Goal: Information Seeking & Learning: Learn about a topic

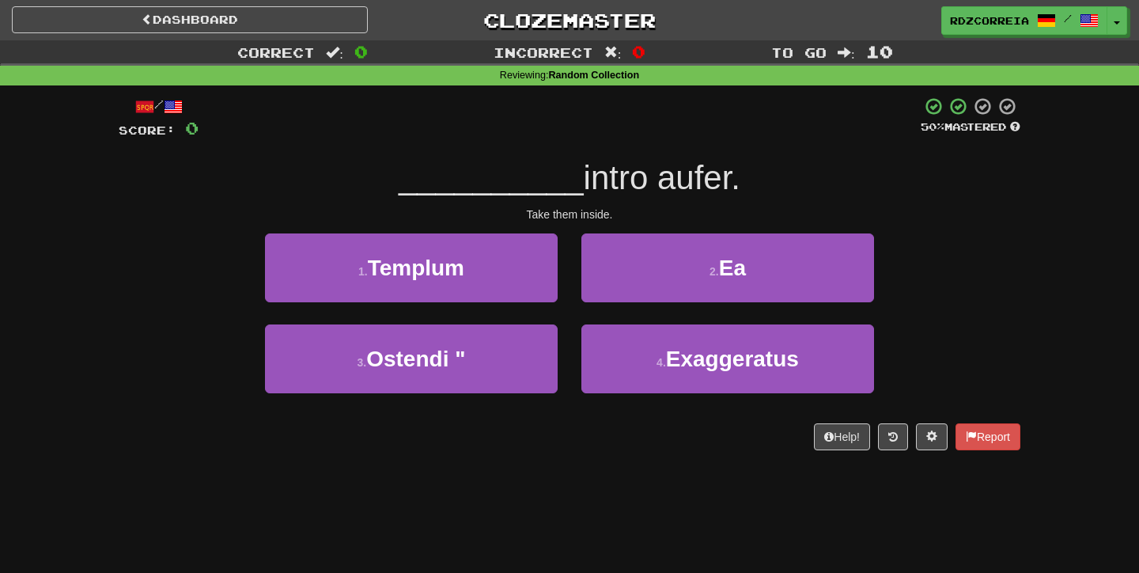
click at [554, 1] on div "Dashboard Clozemaster [GEOGRAPHIC_DATA] / Toggle Dropdown Dashboard Leaderboard…" at bounding box center [569, 17] width 1139 height 35
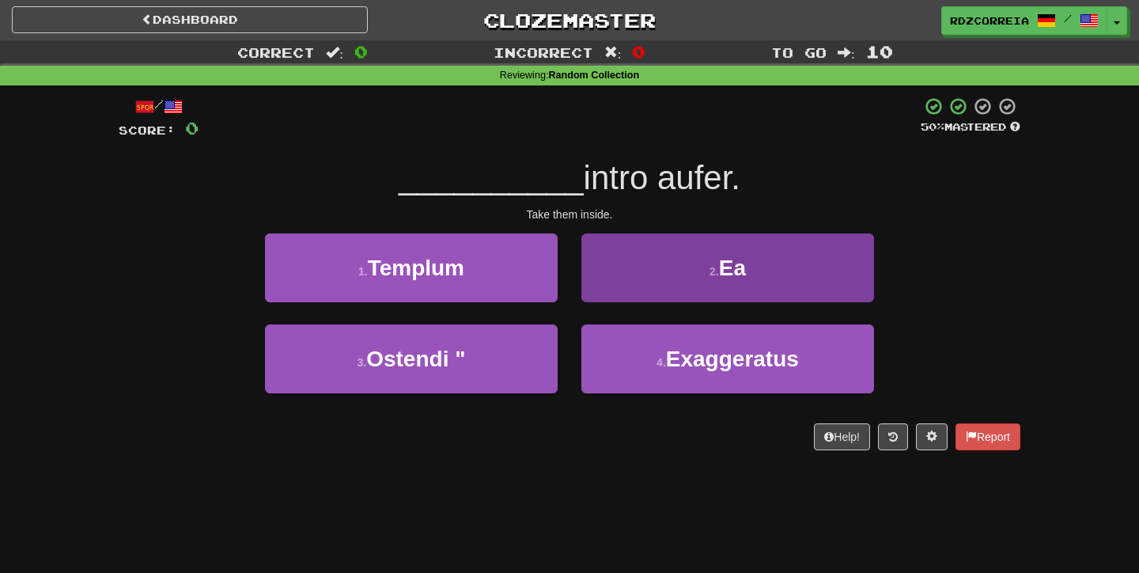
click at [664, 271] on button "2 . Ea" at bounding box center [728, 267] width 293 height 69
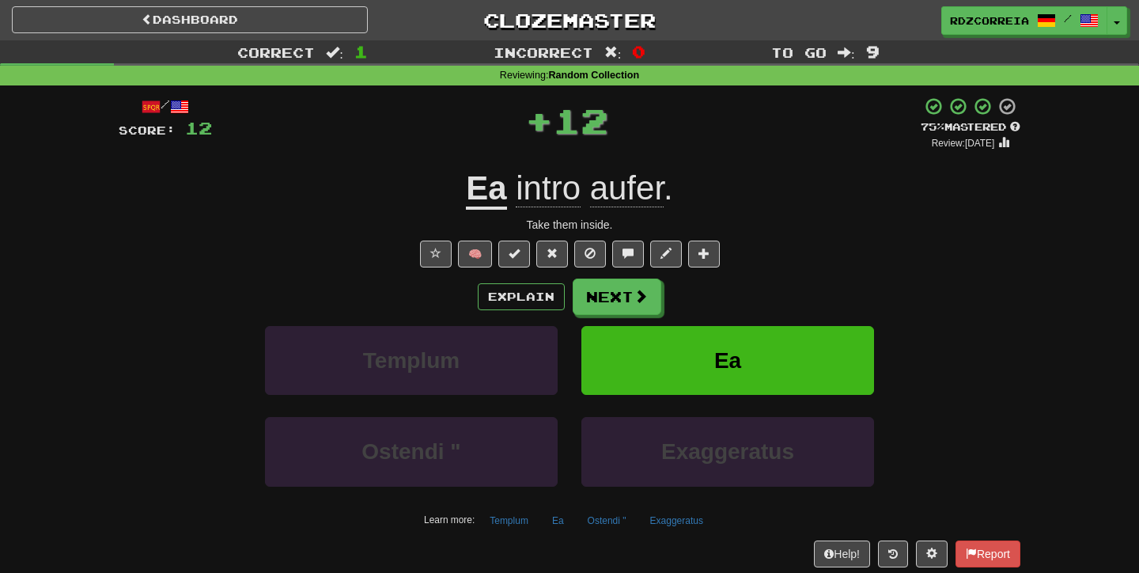
click at [613, 184] on span "aufer" at bounding box center [627, 188] width 74 height 38
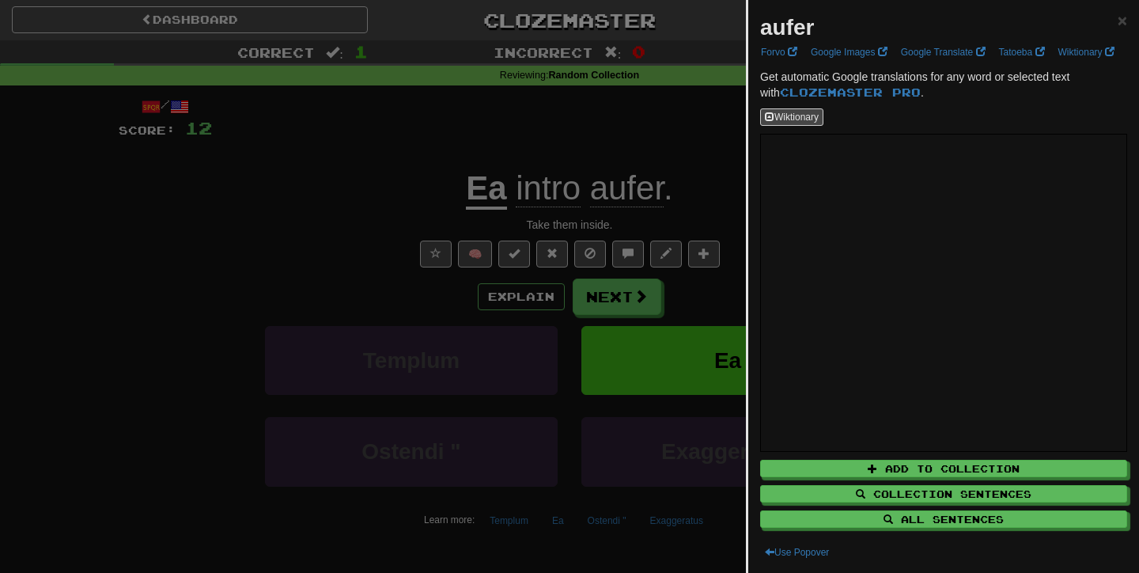
click at [654, 294] on div at bounding box center [569, 286] width 1139 height 573
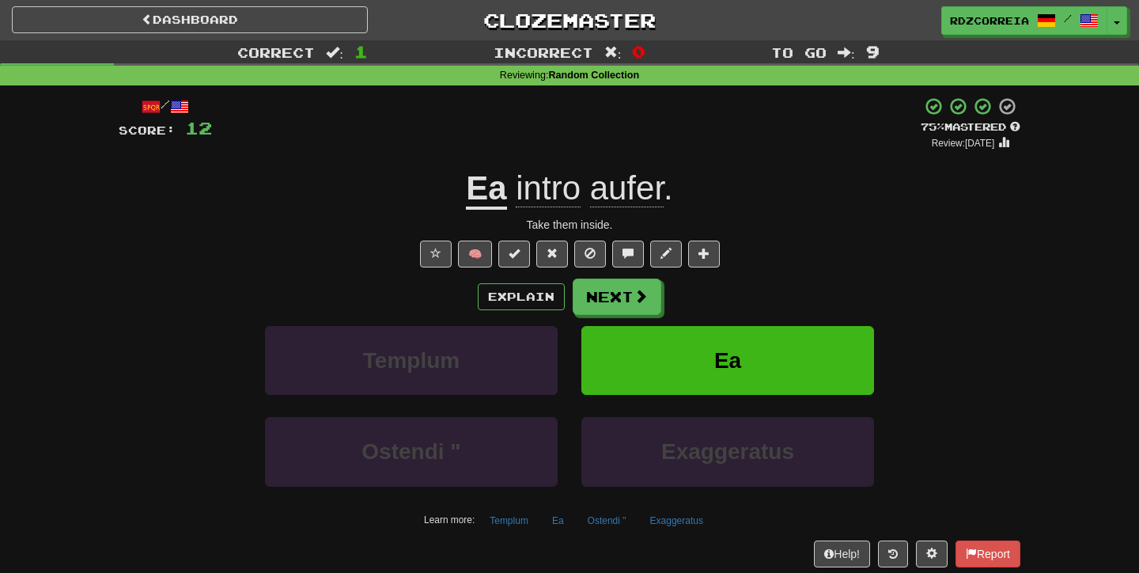
click at [654, 294] on button "Next" at bounding box center [617, 296] width 89 height 36
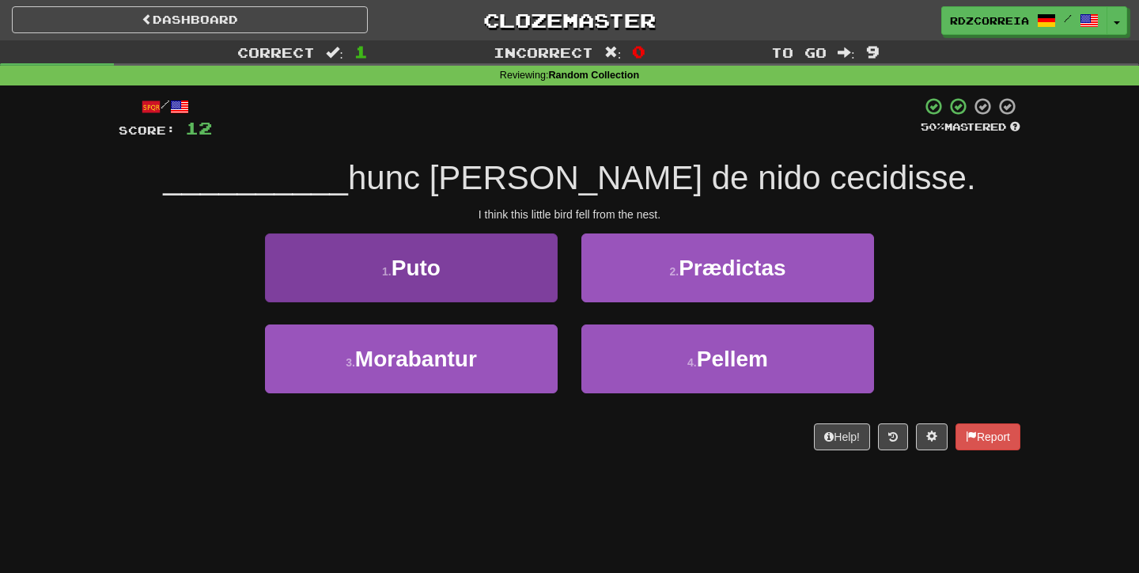
click at [518, 278] on button "1 . Puto" at bounding box center [411, 267] width 293 height 69
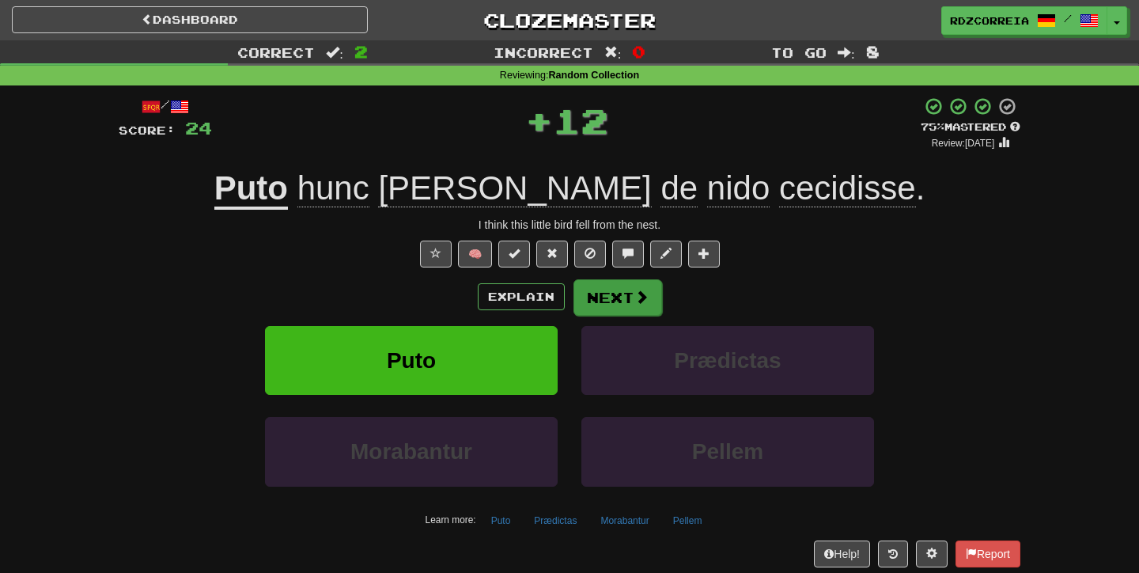
click at [596, 282] on button "Next" at bounding box center [618, 297] width 89 height 36
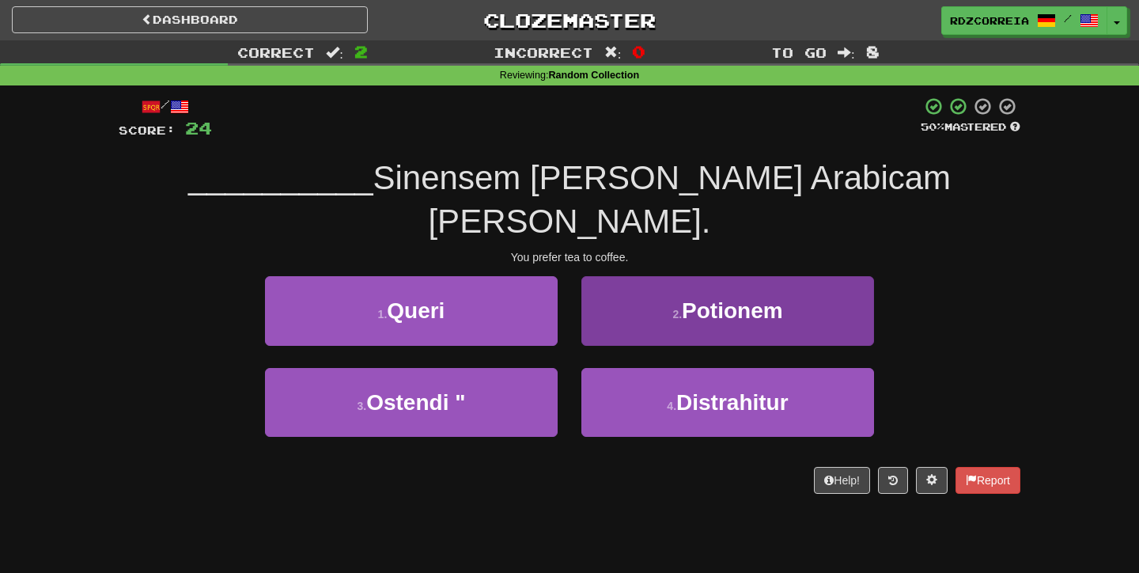
click at [633, 276] on button "2 . Potionem" at bounding box center [728, 310] width 293 height 69
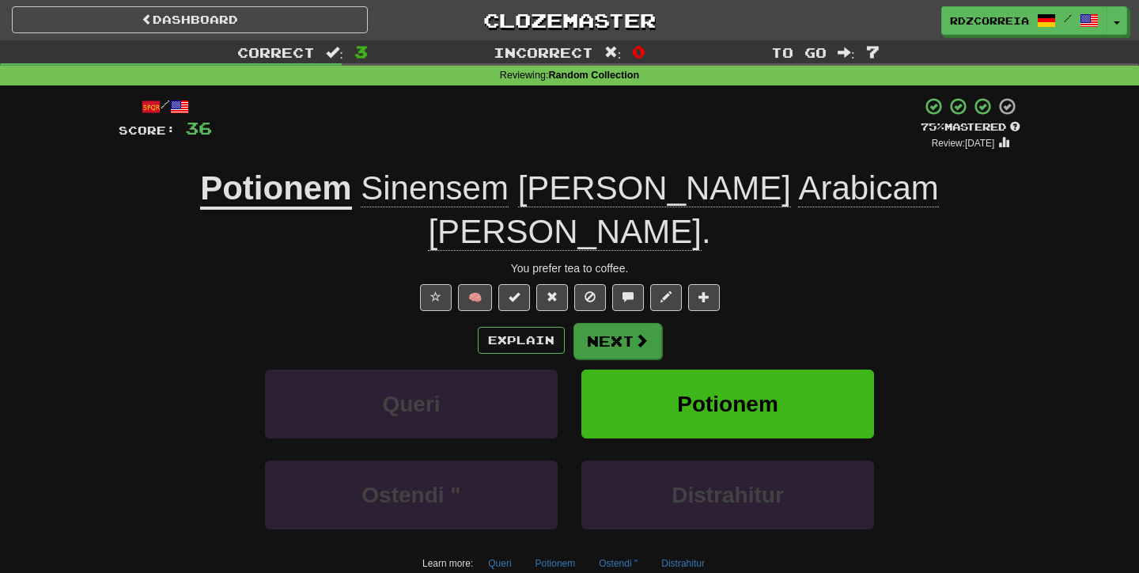
click at [616, 323] on button "Next" at bounding box center [618, 341] width 89 height 36
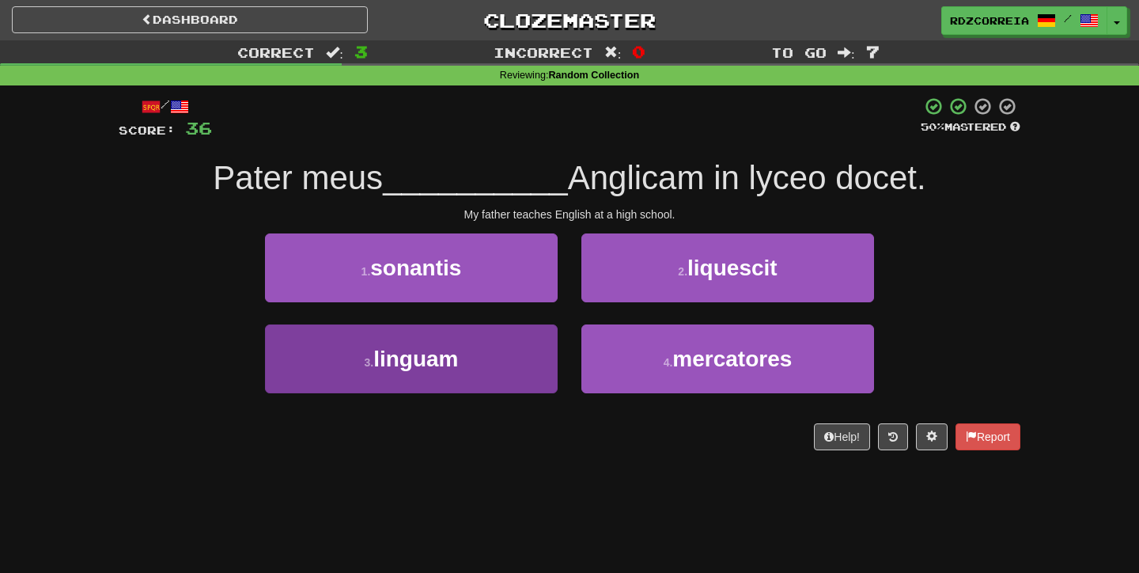
click at [472, 338] on button "3 . linguam" at bounding box center [411, 358] width 293 height 69
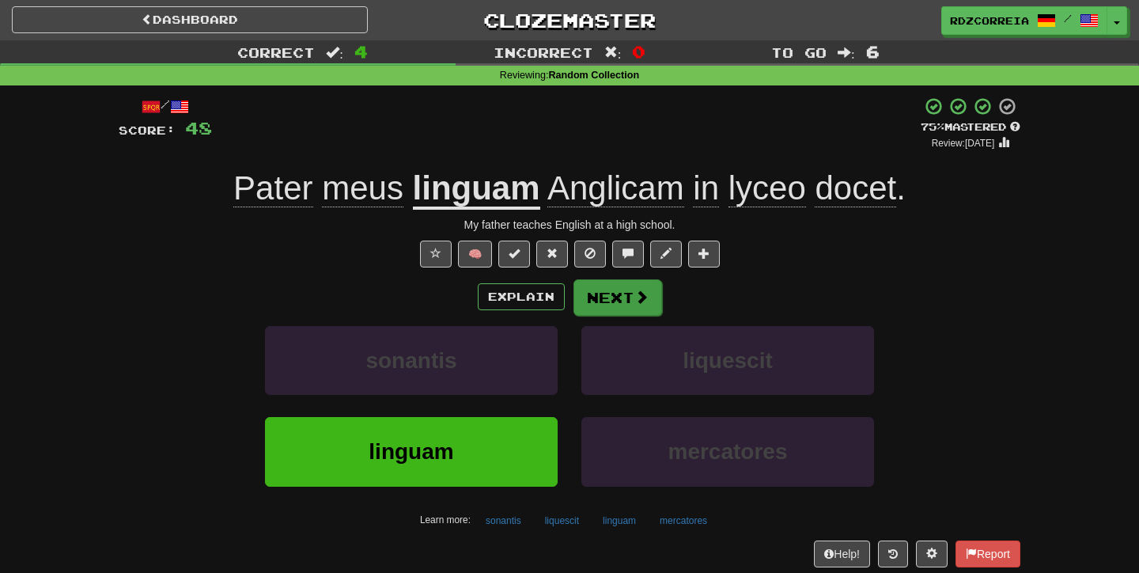
click at [621, 290] on button "Next" at bounding box center [618, 297] width 89 height 36
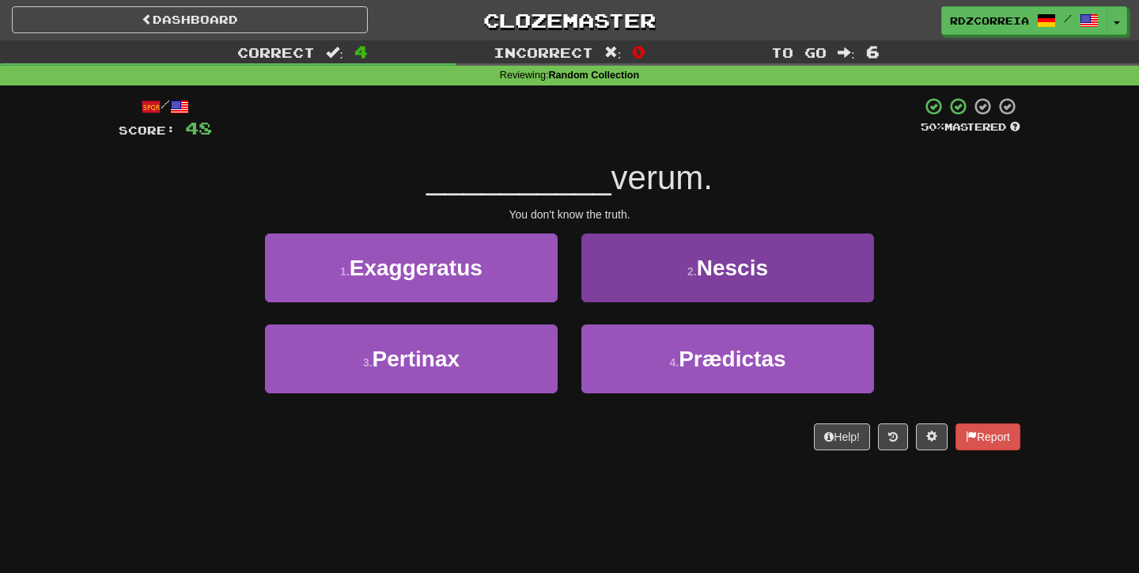
click at [671, 269] on button "2 . [GEOGRAPHIC_DATA]" at bounding box center [728, 267] width 293 height 69
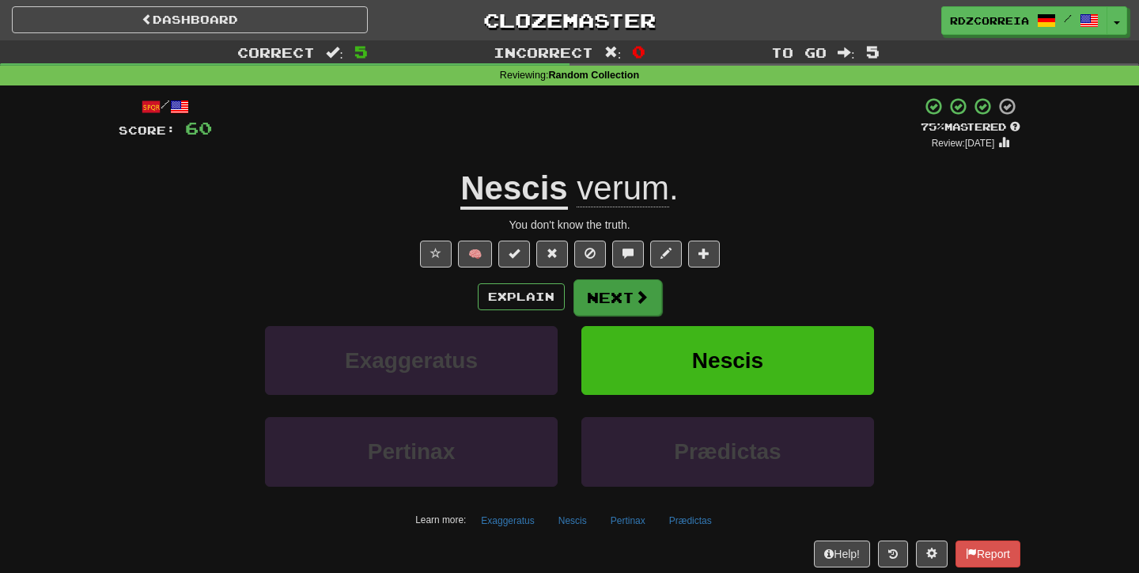
click at [632, 290] on button "Next" at bounding box center [618, 297] width 89 height 36
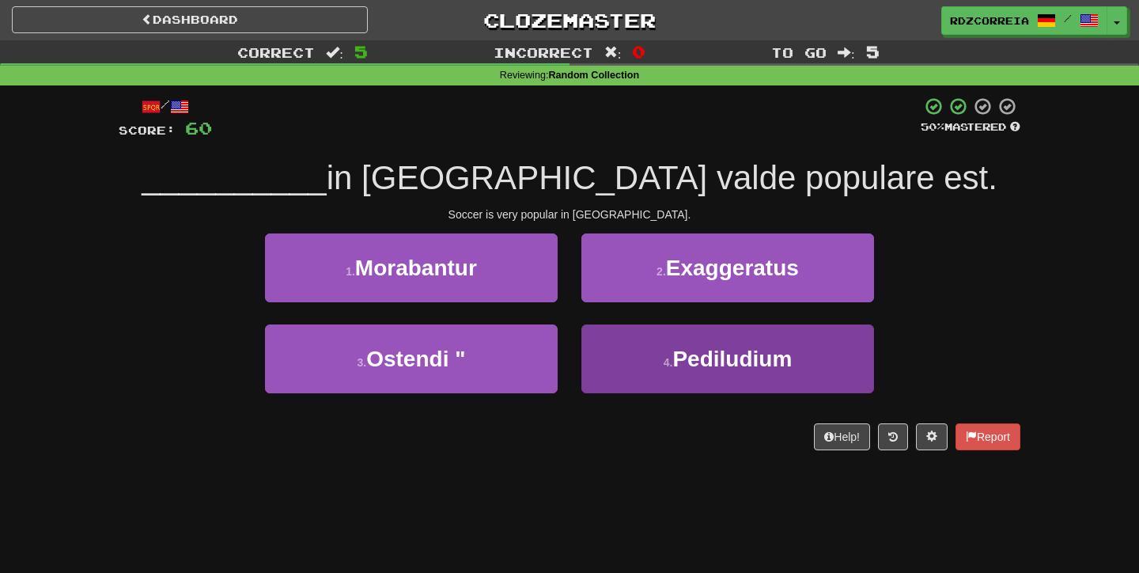
click at [736, 355] on span "Pediludium" at bounding box center [732, 359] width 119 height 25
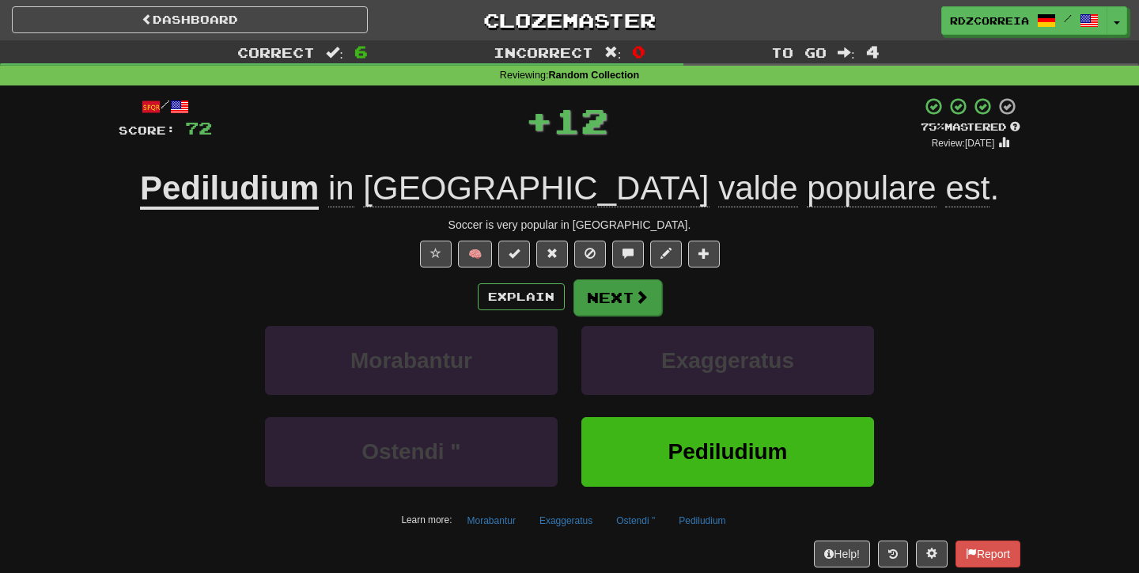
click at [629, 298] on button "Next" at bounding box center [618, 297] width 89 height 36
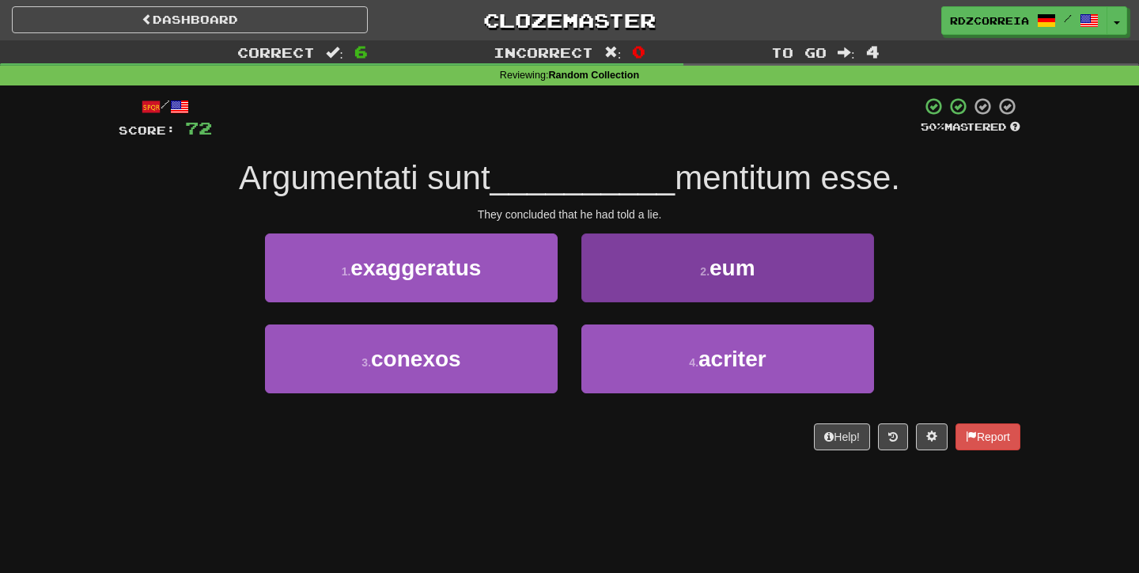
click at [647, 285] on button "2 . eum" at bounding box center [728, 267] width 293 height 69
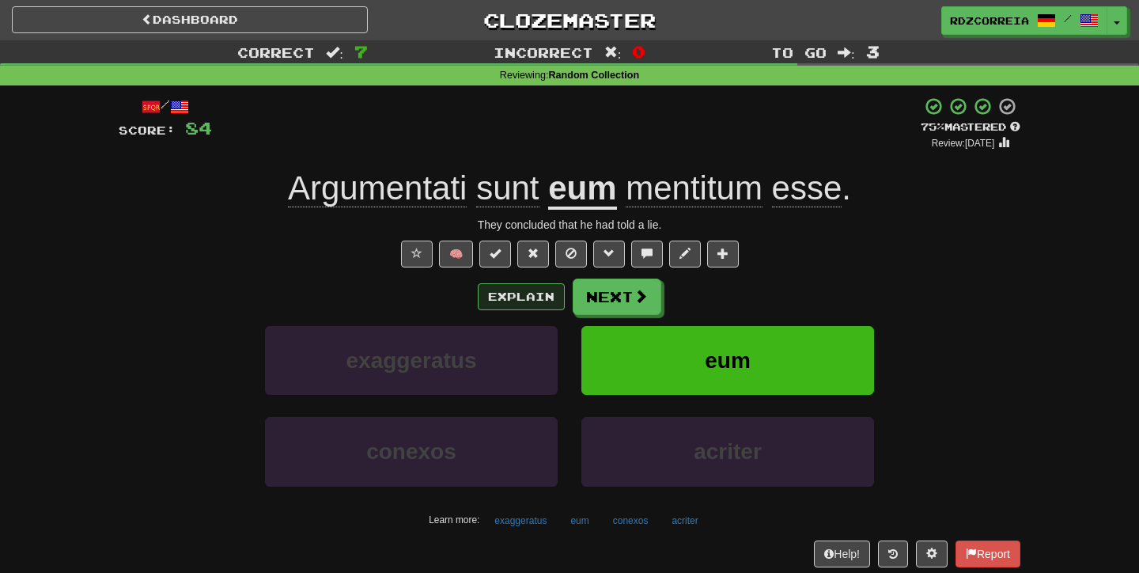
click at [563, 298] on button "Explain" at bounding box center [521, 296] width 87 height 27
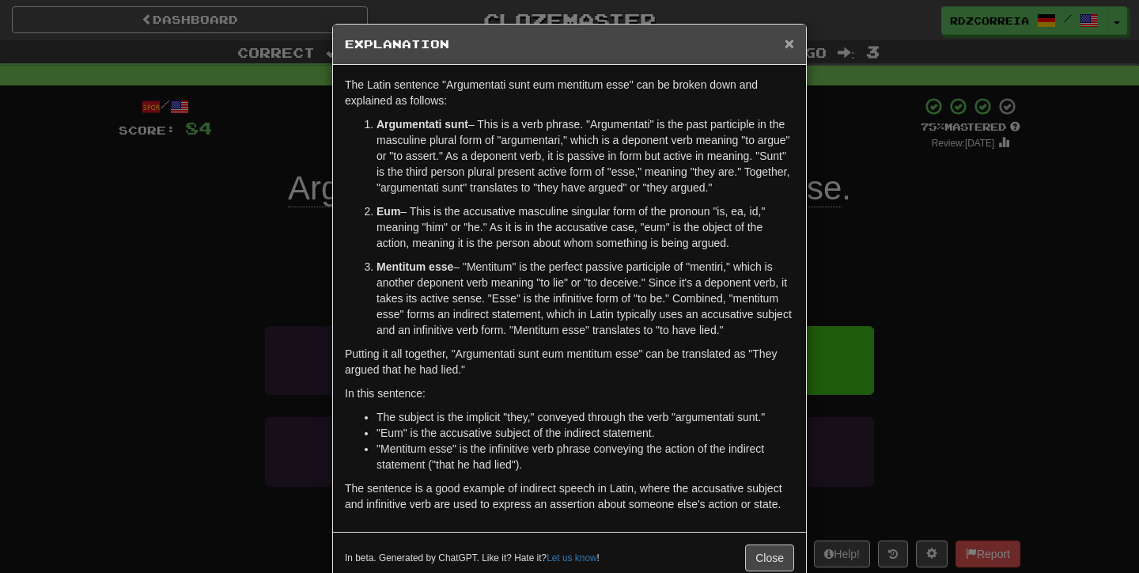
click at [790, 46] on span "×" at bounding box center [789, 43] width 9 height 18
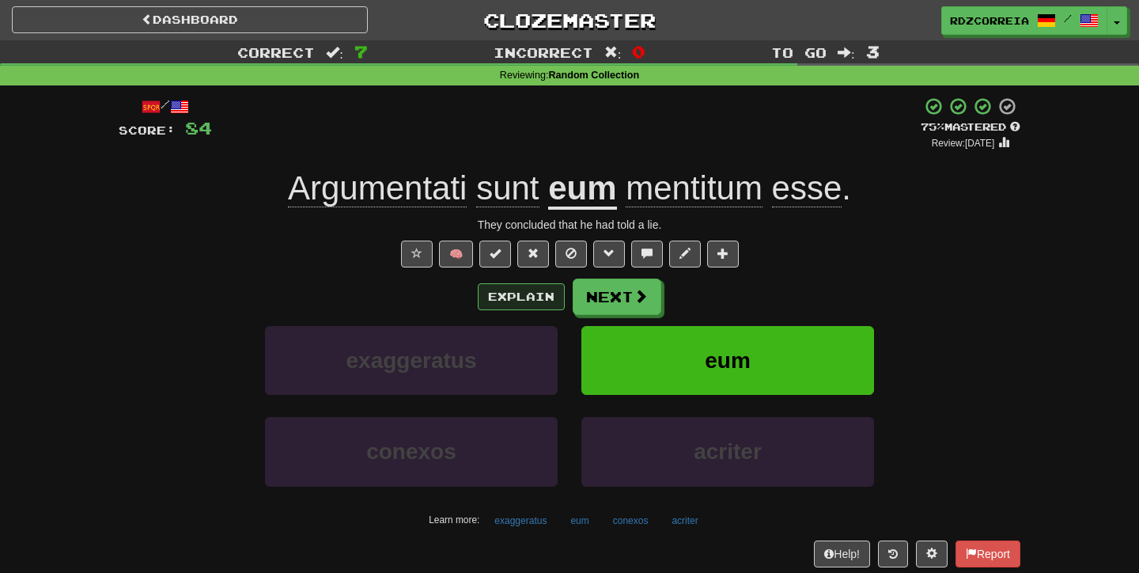
click at [547, 294] on button "Explain" at bounding box center [521, 296] width 87 height 27
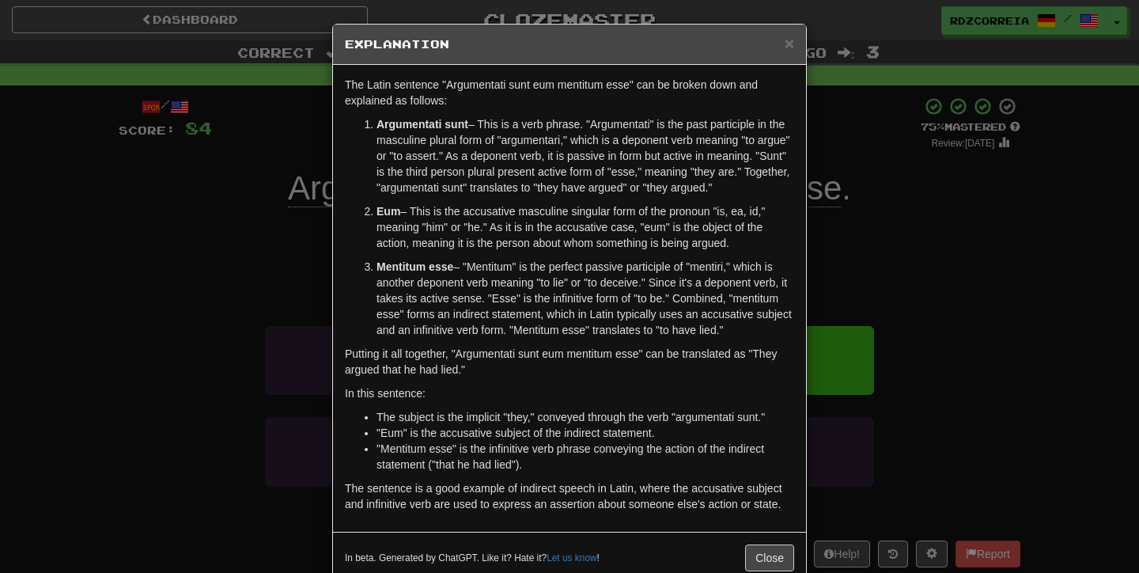
click at [228, 317] on div "× Explanation The Latin sentence "Argumentati sunt eum mentitum esse" can be br…" at bounding box center [569, 286] width 1139 height 573
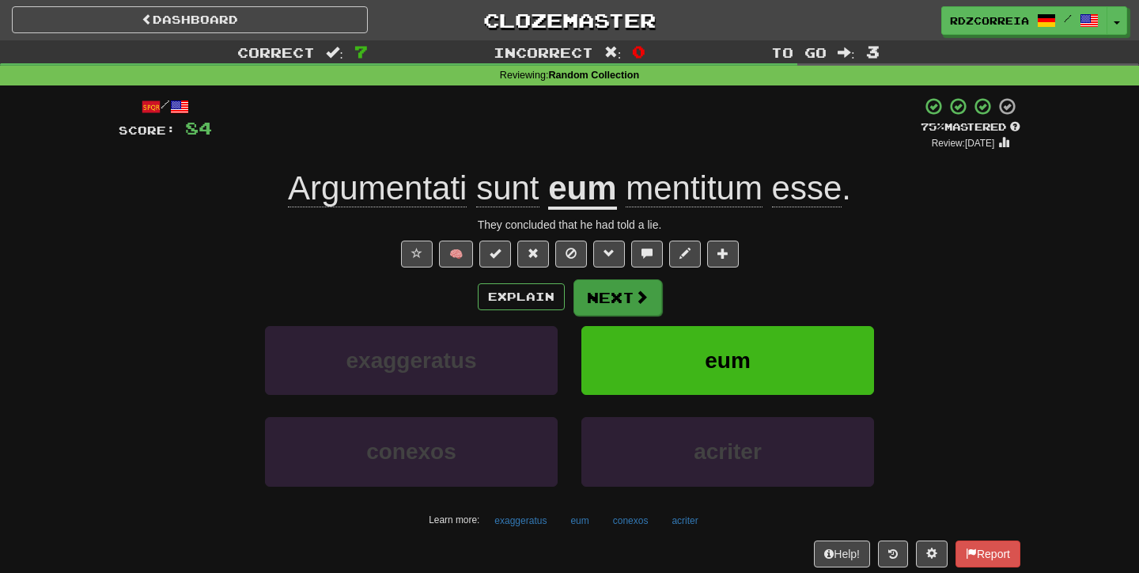
click at [638, 308] on button "Next" at bounding box center [618, 297] width 89 height 36
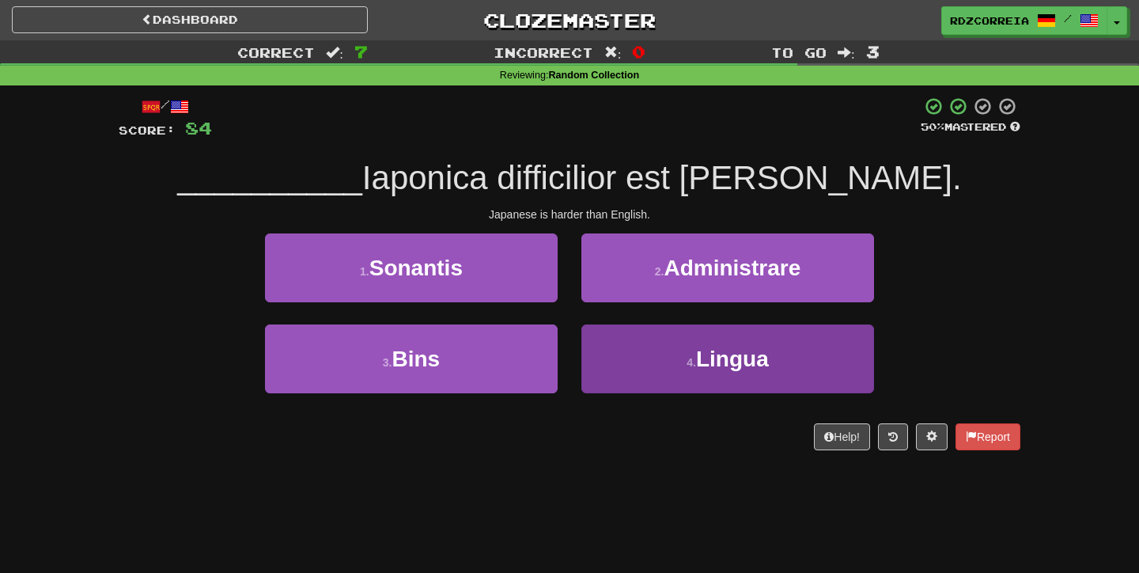
click at [697, 368] on button "4 . Lingua" at bounding box center [728, 358] width 293 height 69
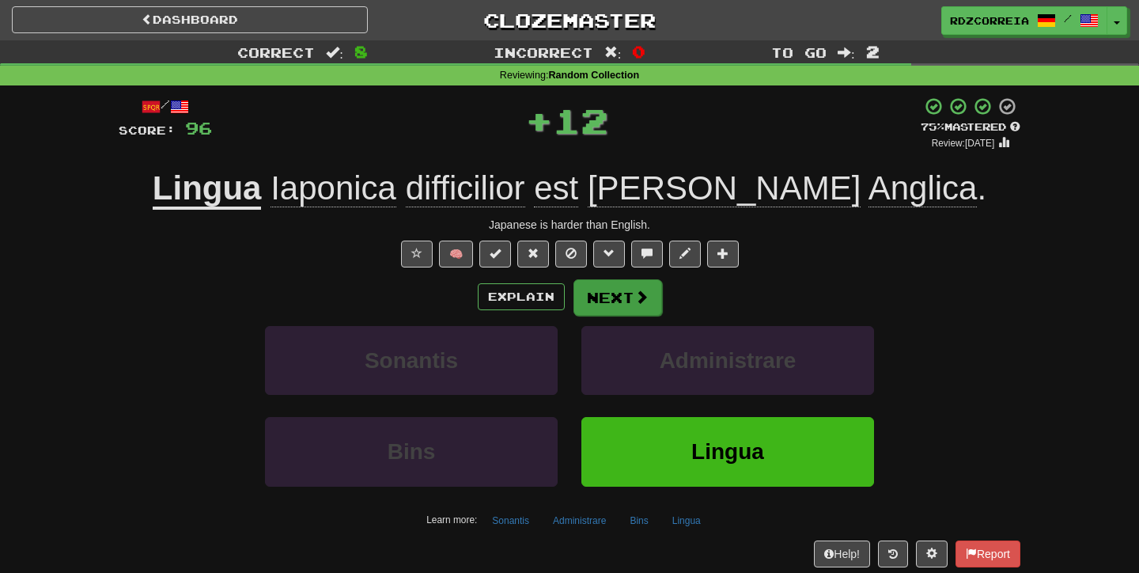
click at [614, 290] on button "Next" at bounding box center [618, 297] width 89 height 36
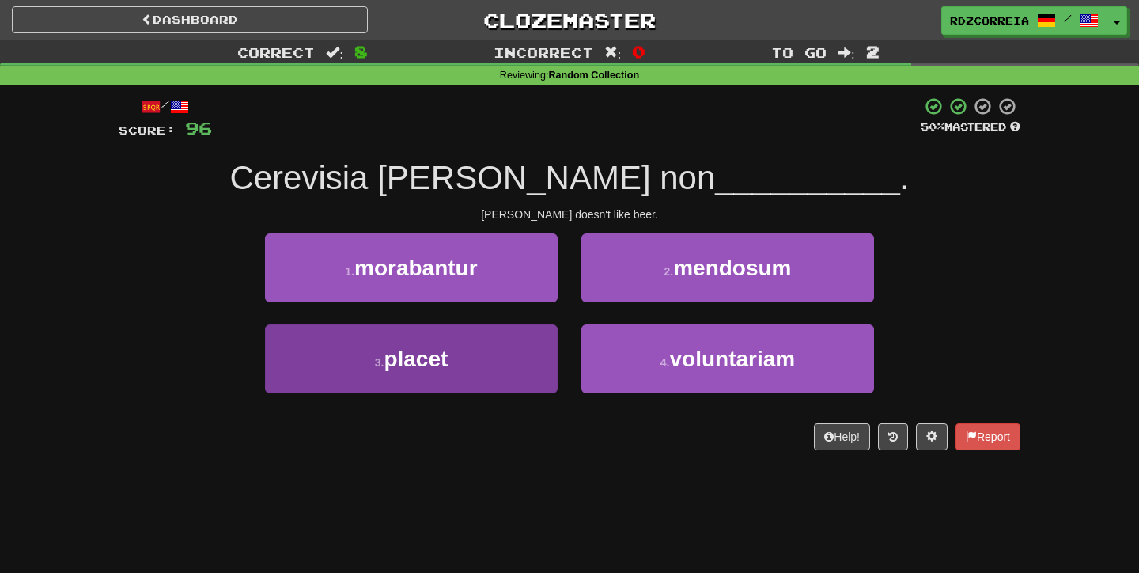
click at [478, 342] on button "3 . placet" at bounding box center [411, 358] width 293 height 69
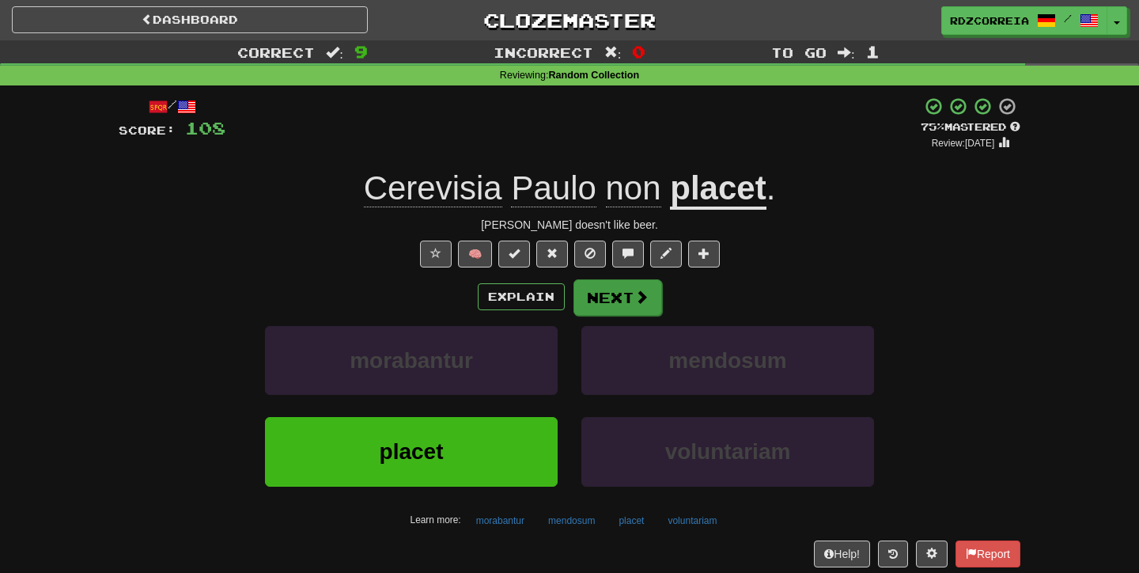
click at [635, 295] on span at bounding box center [642, 297] width 14 height 14
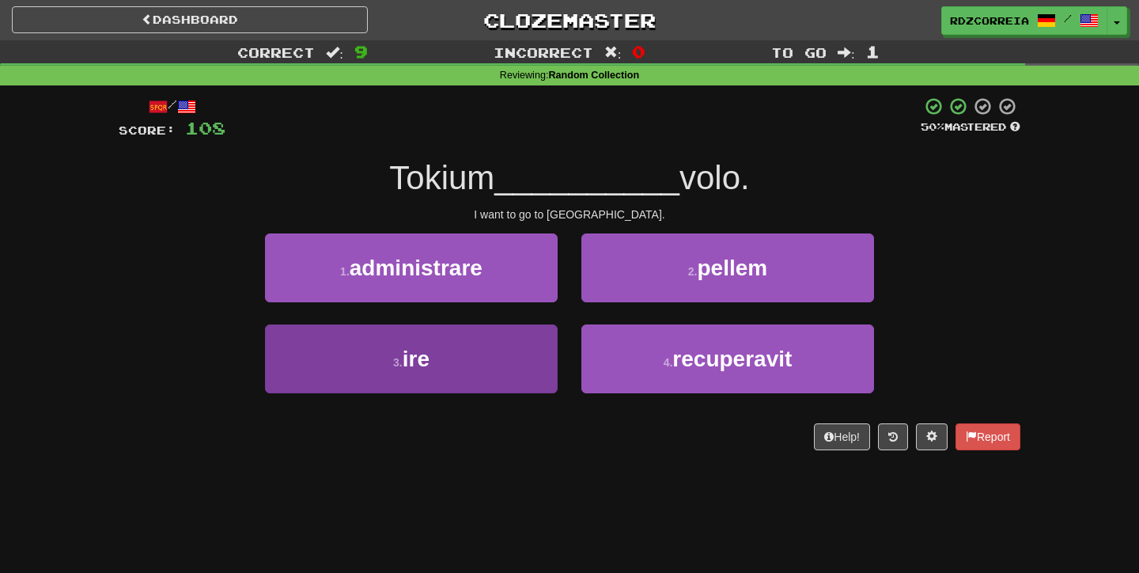
click at [455, 339] on button "3 . ire" at bounding box center [411, 358] width 293 height 69
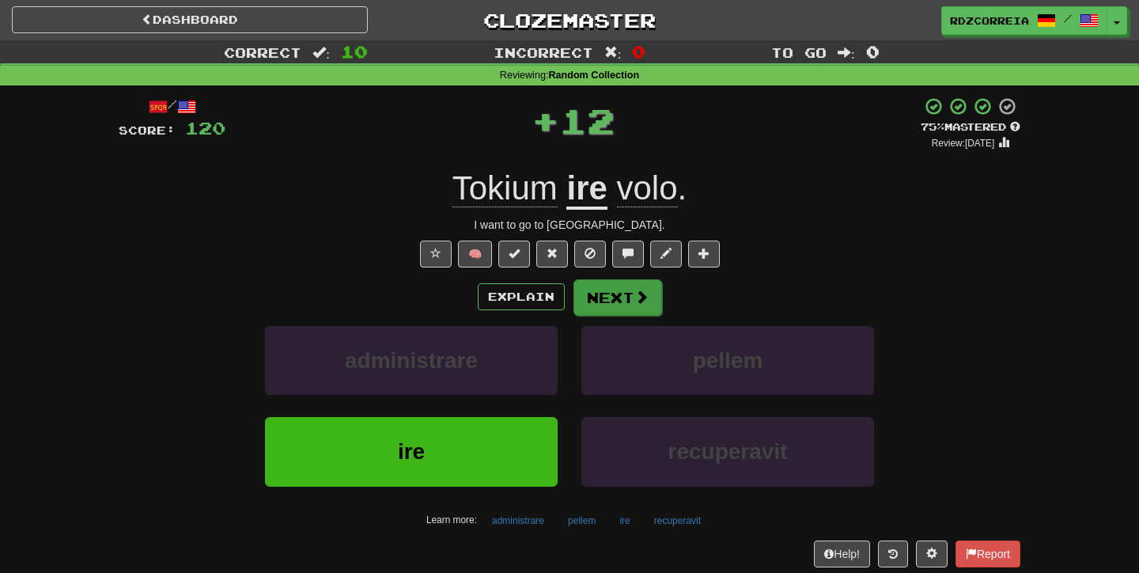
click at [635, 299] on span at bounding box center [642, 297] width 14 height 14
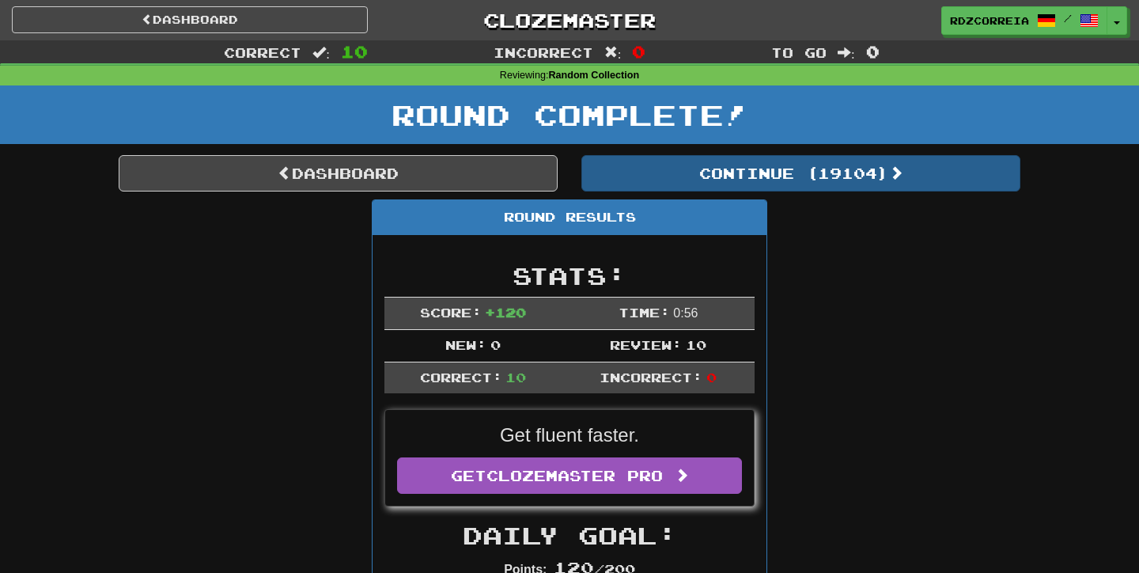
click at [763, 167] on button "Continue ( 19104 )" at bounding box center [801, 173] width 439 height 36
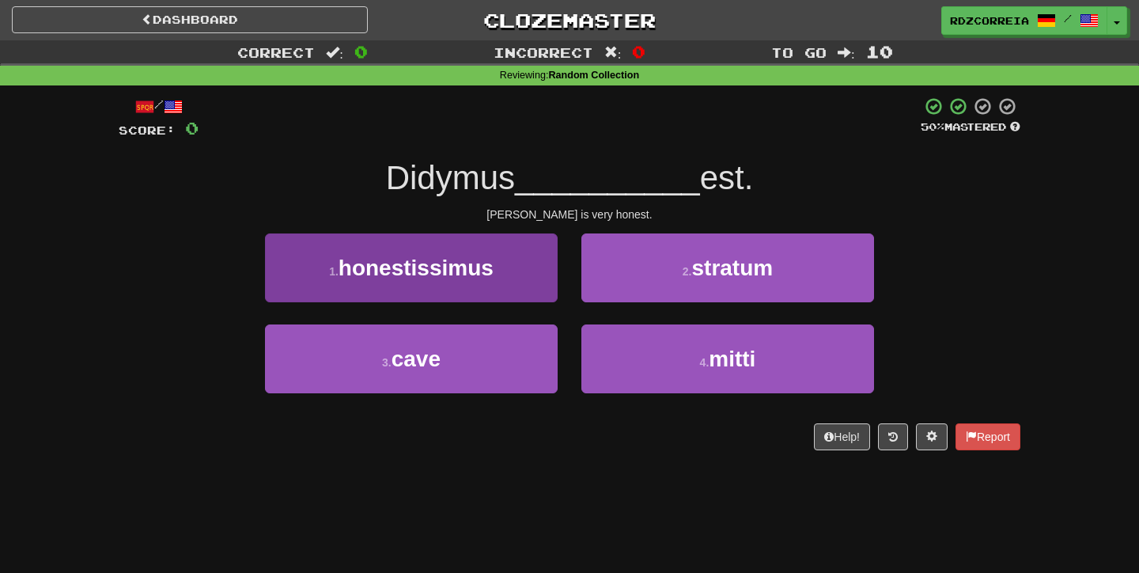
click at [496, 256] on button "1 . honestissimus" at bounding box center [411, 267] width 293 height 69
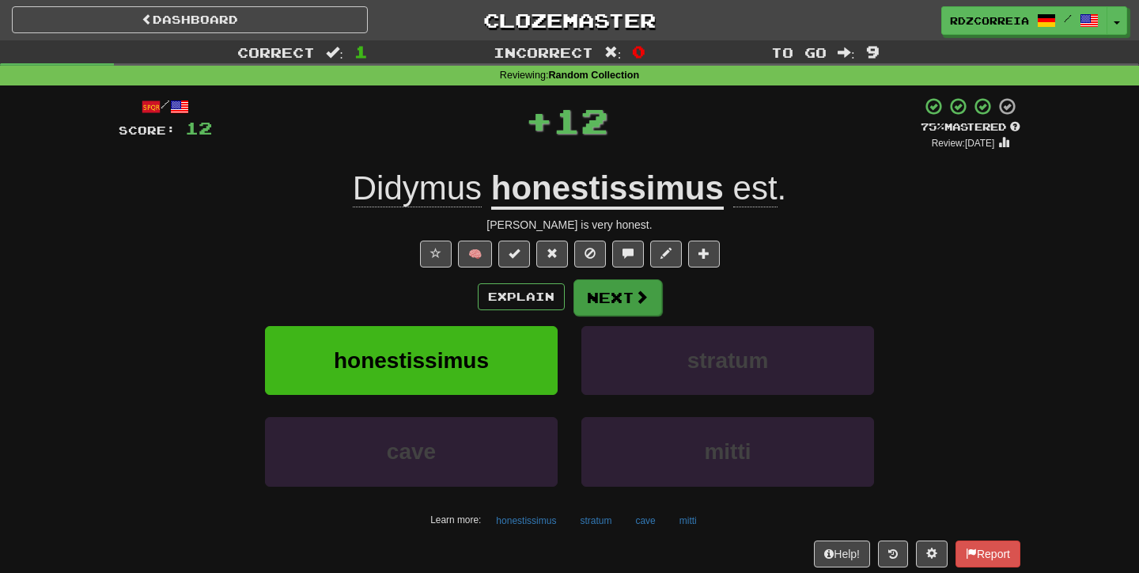
click at [646, 298] on span at bounding box center [642, 297] width 14 height 14
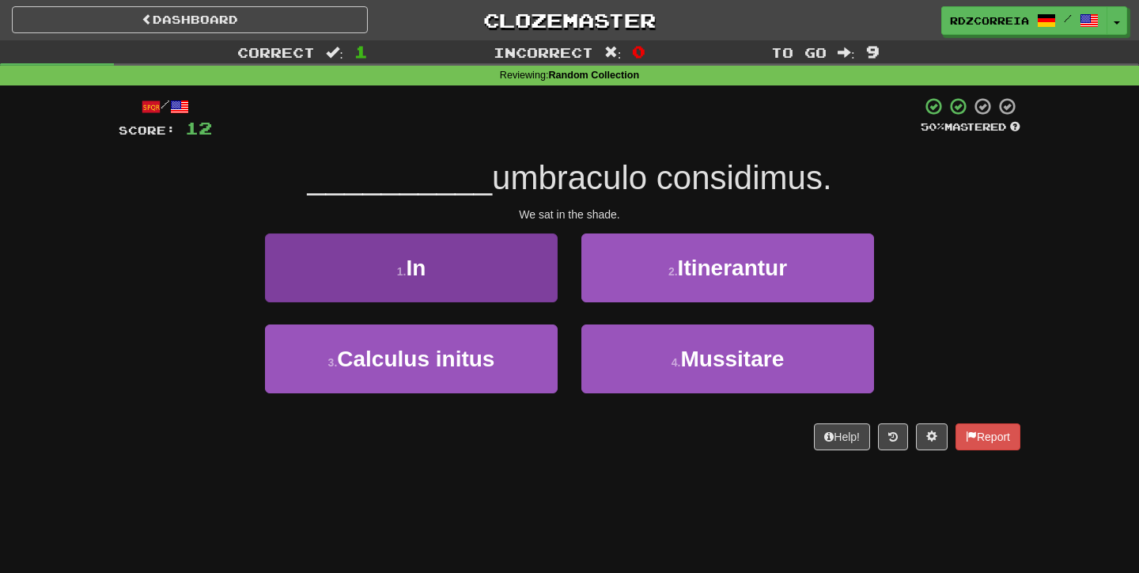
click at [469, 273] on button "1 . In" at bounding box center [411, 267] width 293 height 69
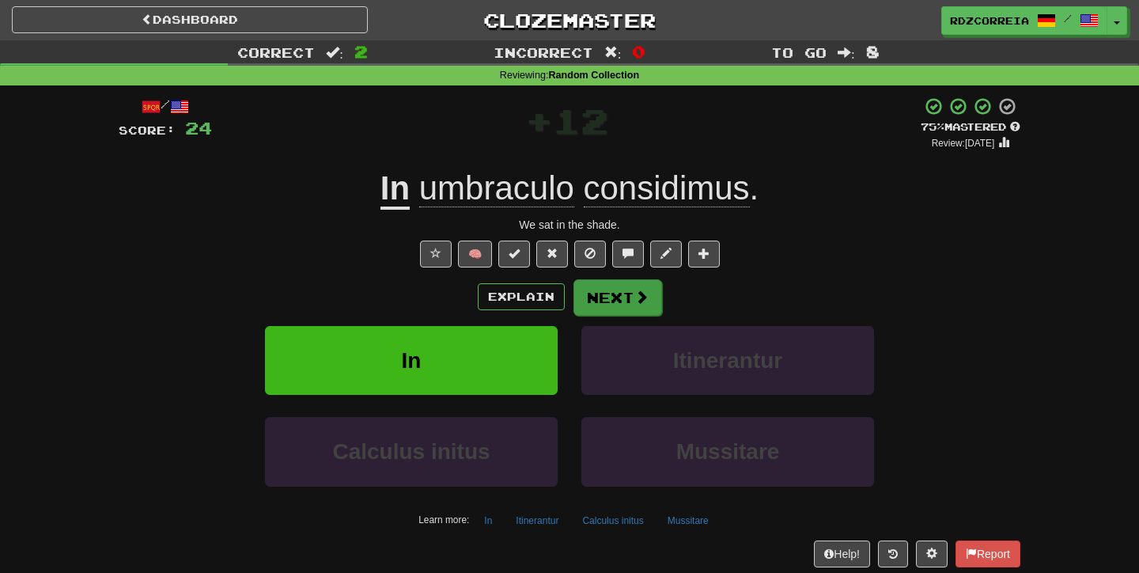
click at [607, 297] on button "Next" at bounding box center [618, 297] width 89 height 36
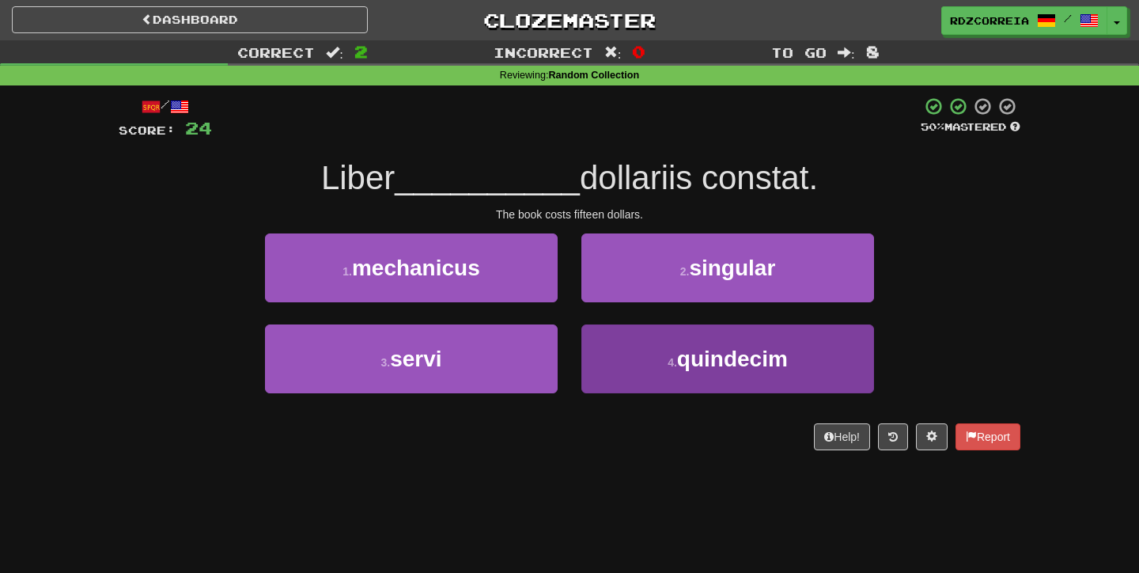
click at [634, 356] on button "4 . [GEOGRAPHIC_DATA]" at bounding box center [728, 358] width 293 height 69
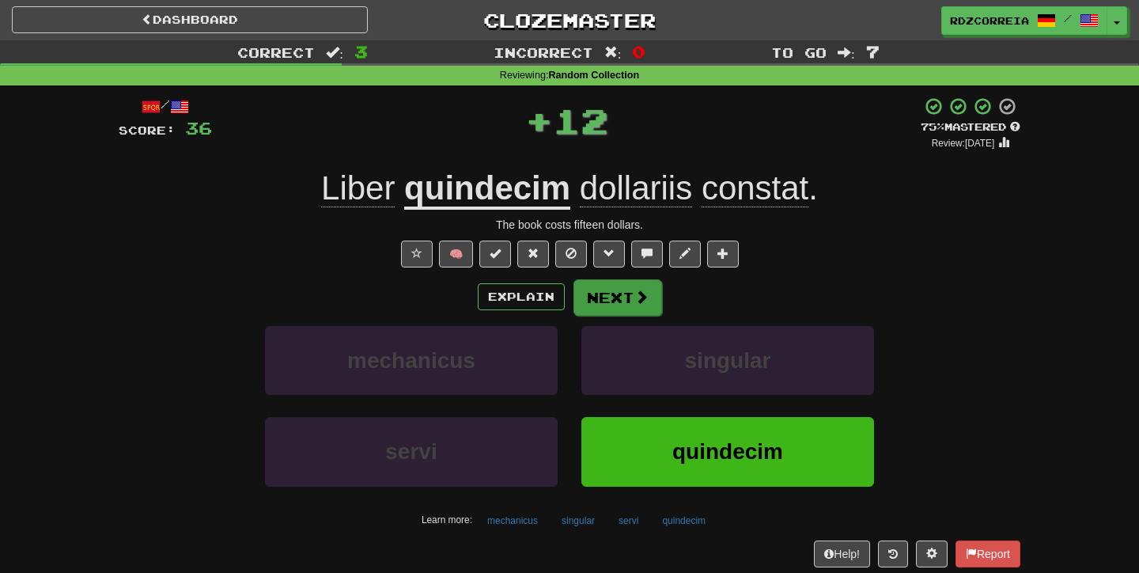
click at [598, 296] on button "Next" at bounding box center [618, 297] width 89 height 36
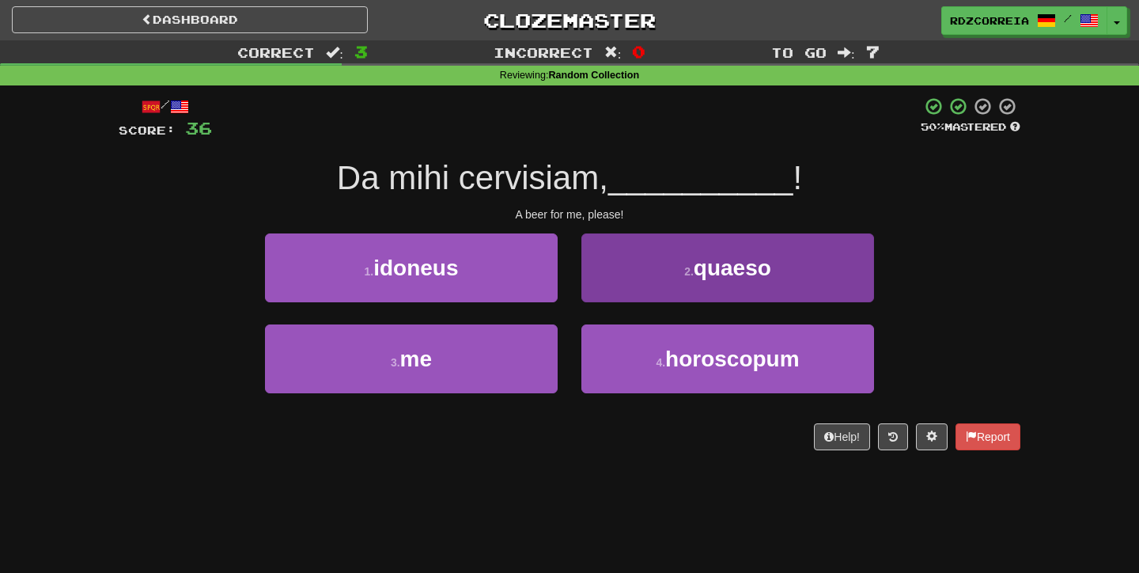
click at [689, 279] on button "2 . quaeso" at bounding box center [728, 267] width 293 height 69
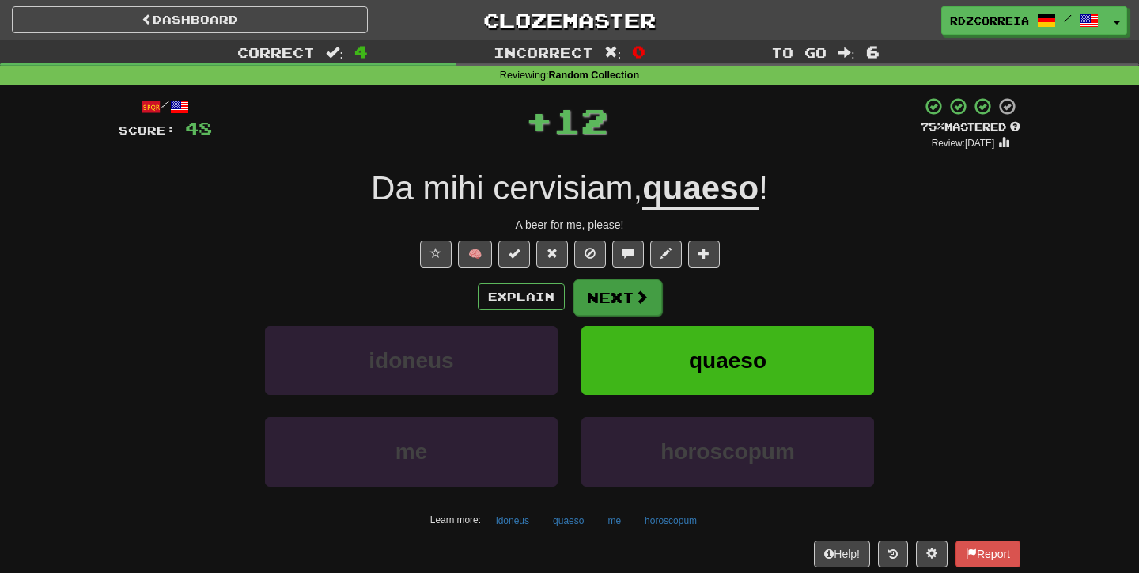
click at [601, 304] on button "Next" at bounding box center [618, 297] width 89 height 36
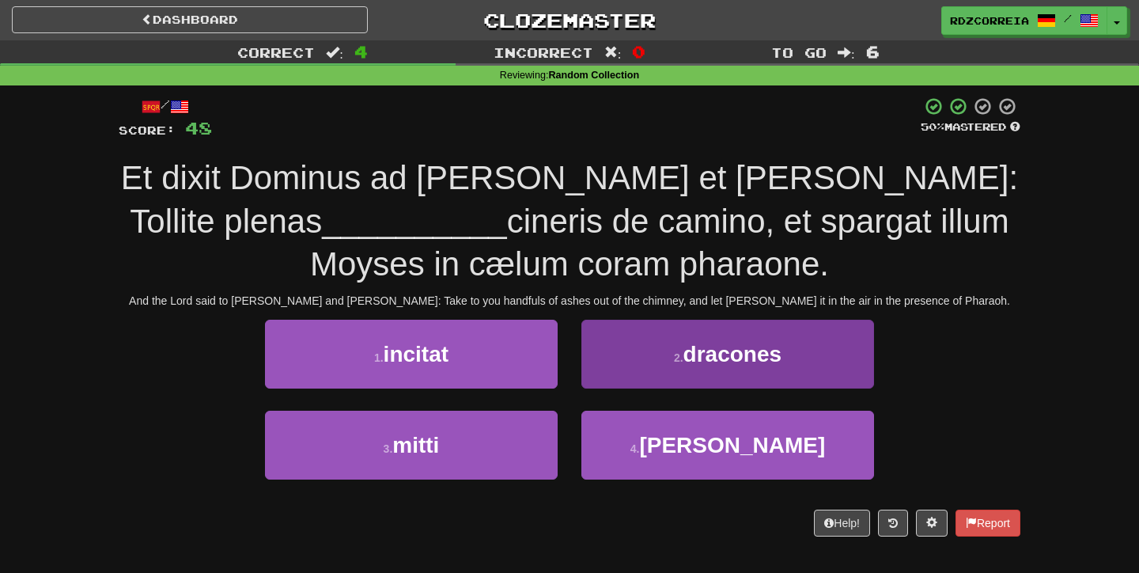
click at [659, 431] on button "4 . [PERSON_NAME]" at bounding box center [728, 445] width 293 height 69
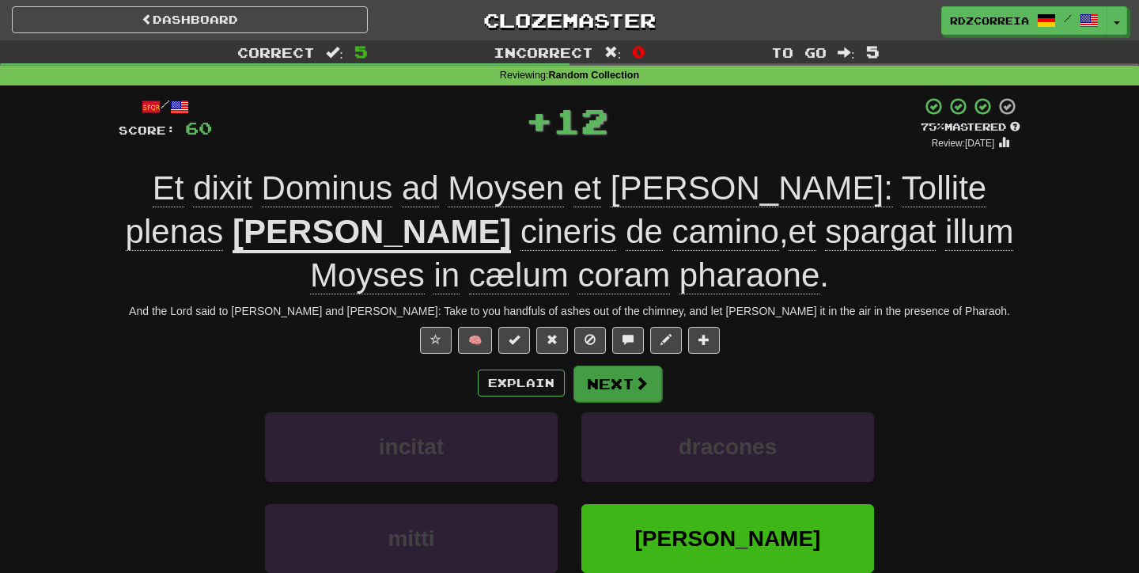
click at [622, 387] on button "Next" at bounding box center [618, 384] width 89 height 36
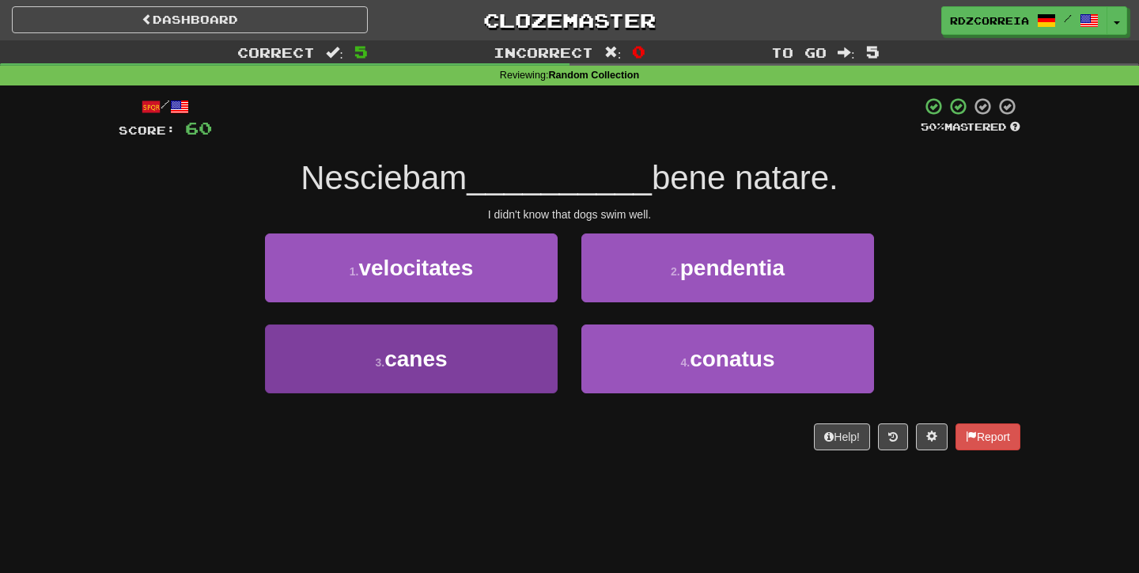
click at [477, 375] on button "3 . canes" at bounding box center [411, 358] width 293 height 69
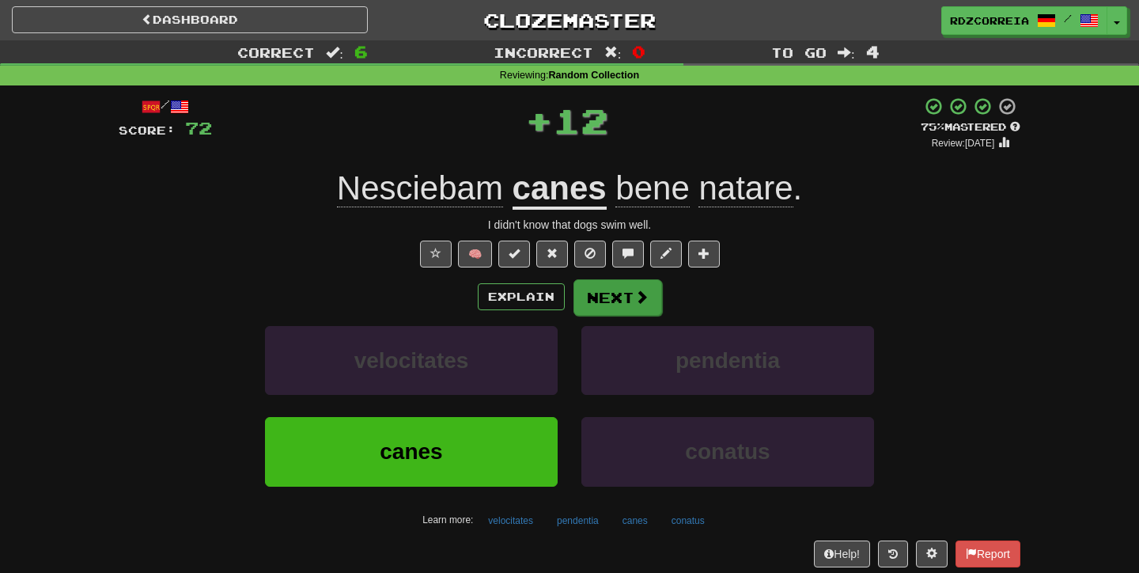
click at [625, 309] on button "Next" at bounding box center [618, 297] width 89 height 36
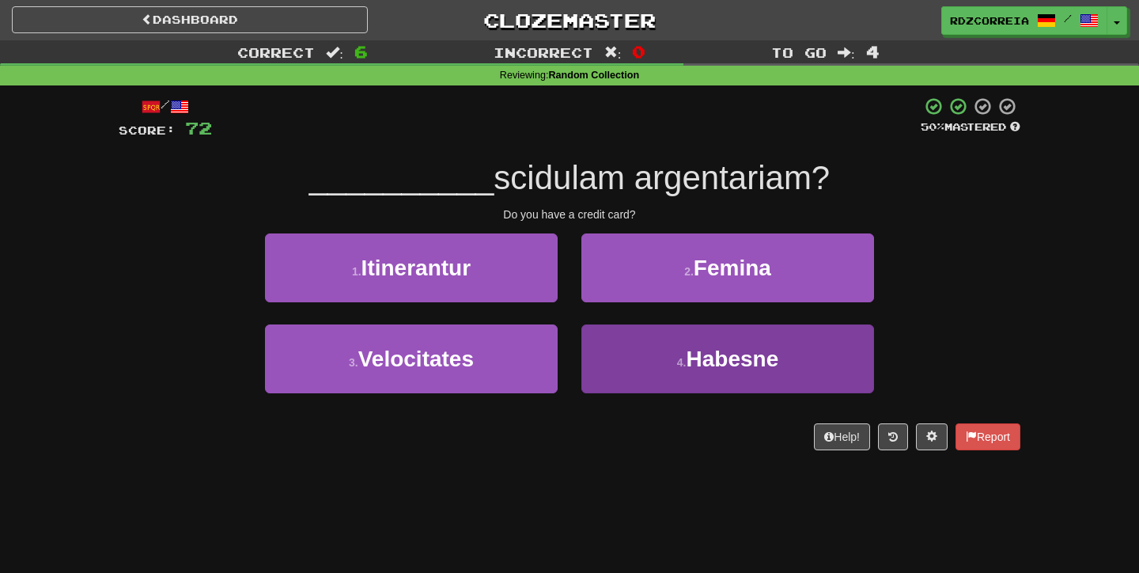
click at [674, 335] on button "4 . [GEOGRAPHIC_DATA]" at bounding box center [728, 358] width 293 height 69
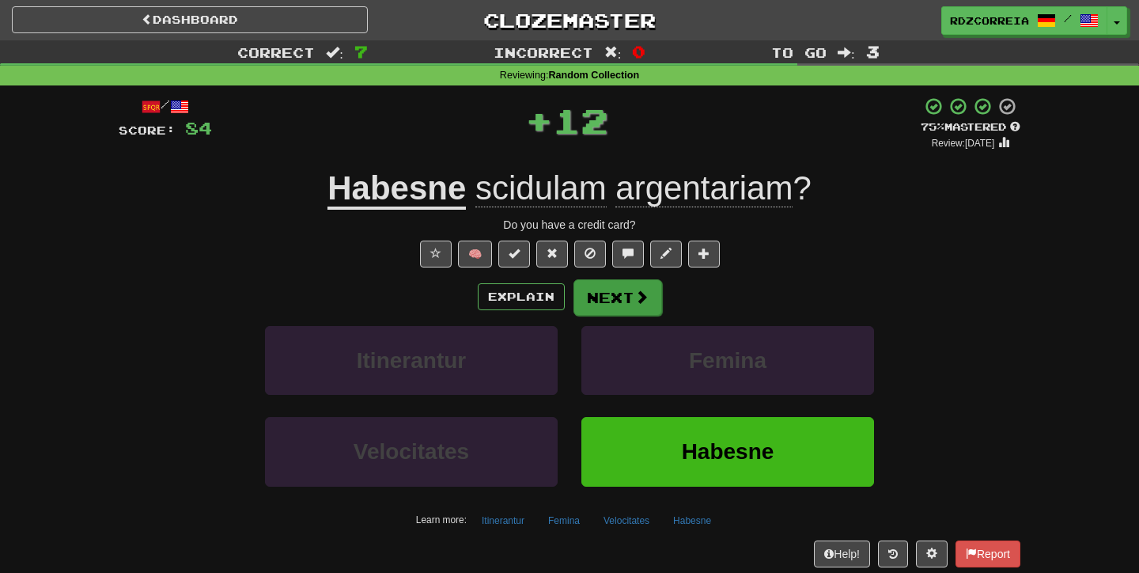
click at [627, 282] on button "Next" at bounding box center [618, 297] width 89 height 36
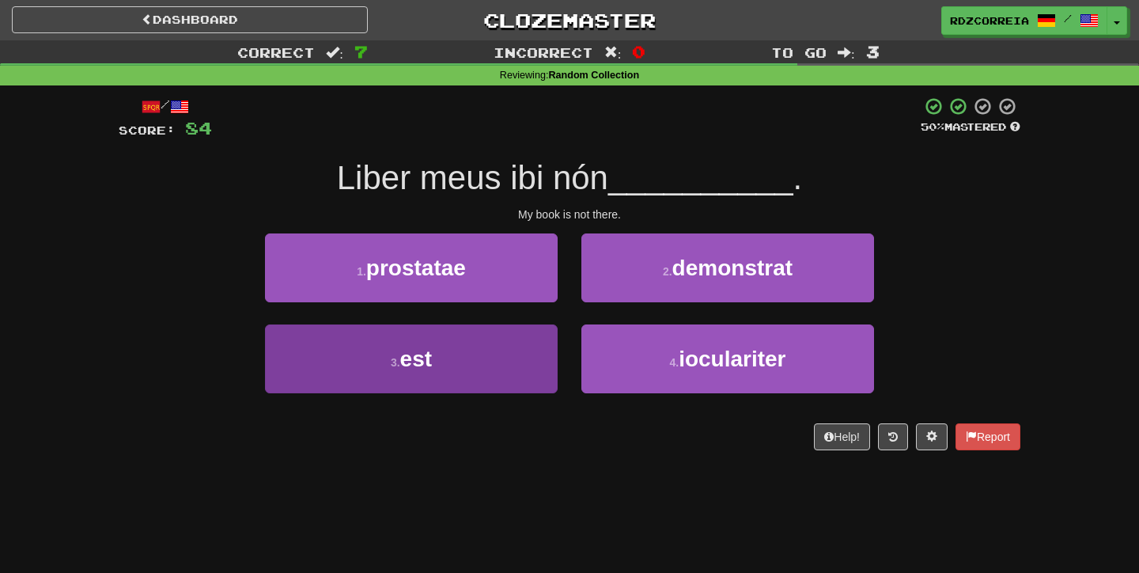
click at [494, 333] on button "3 . est" at bounding box center [411, 358] width 293 height 69
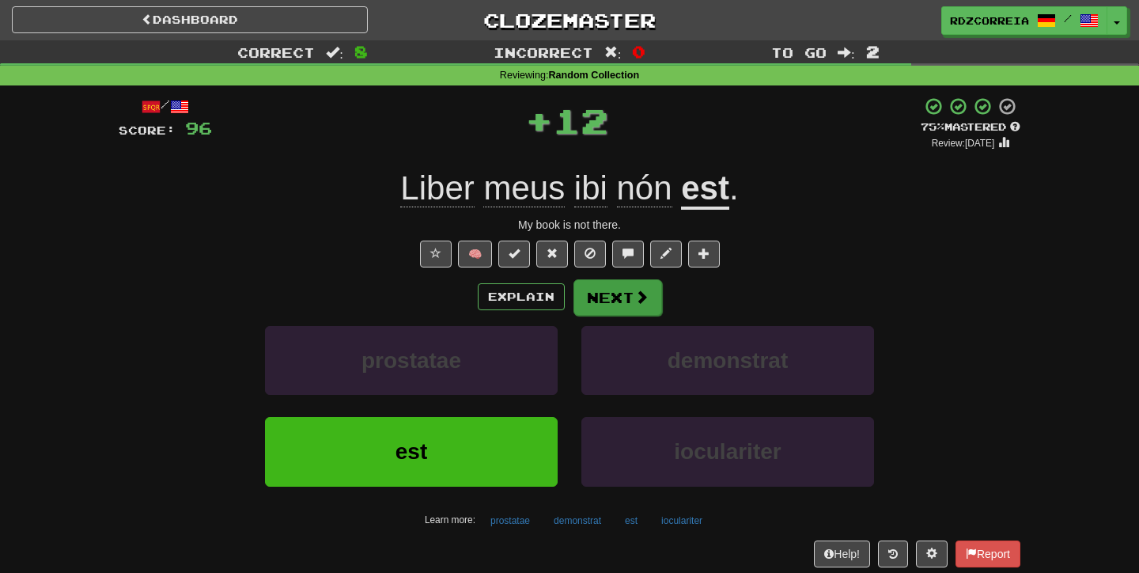
click at [631, 282] on button "Next" at bounding box center [618, 297] width 89 height 36
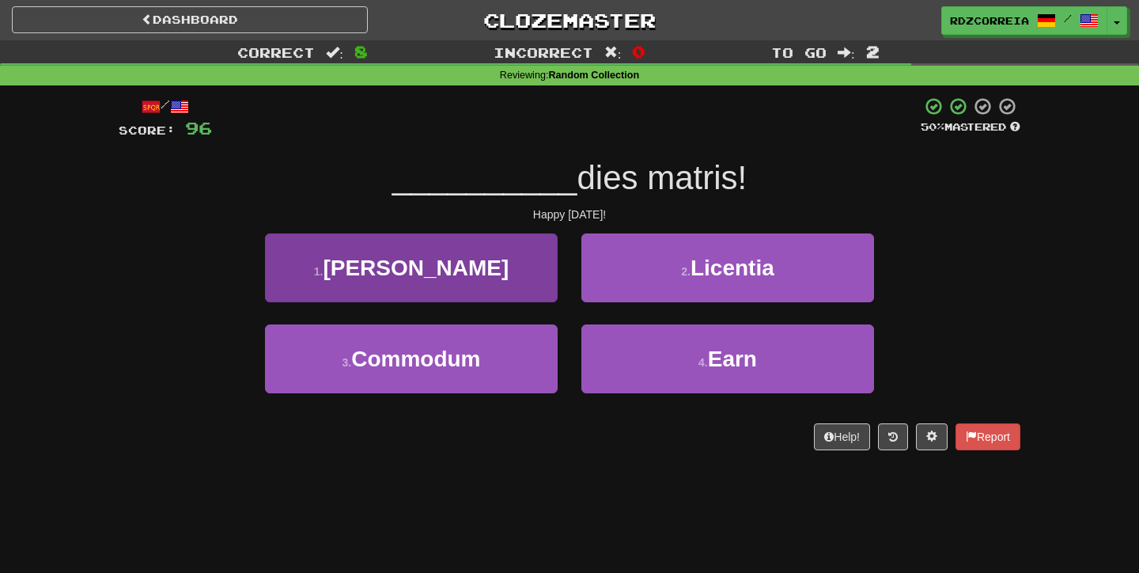
click at [502, 284] on button "1 . [PERSON_NAME]" at bounding box center [411, 267] width 293 height 69
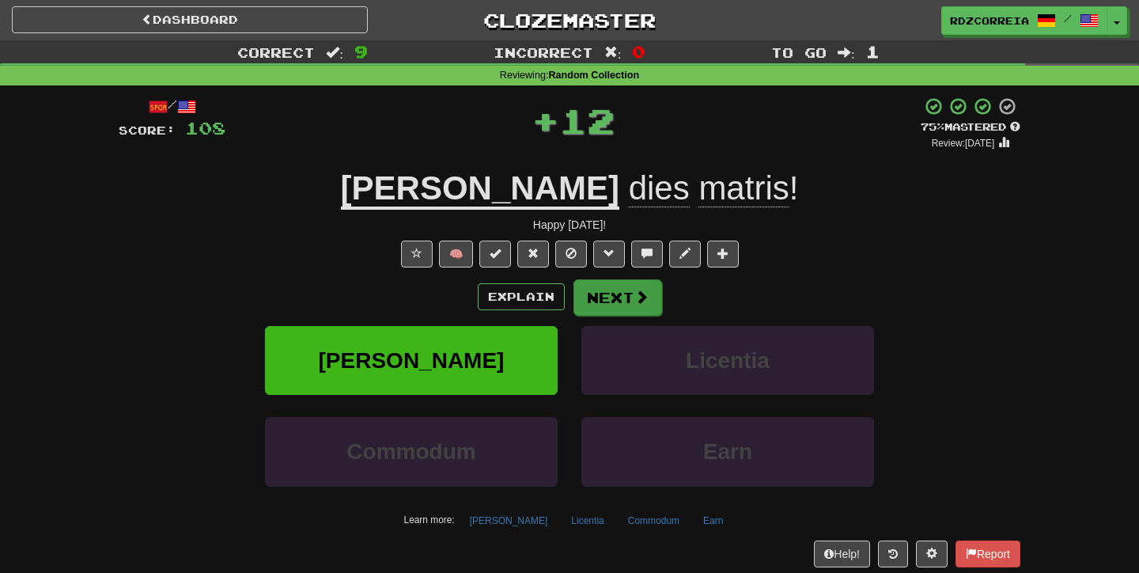
click at [639, 296] on span at bounding box center [642, 297] width 14 height 14
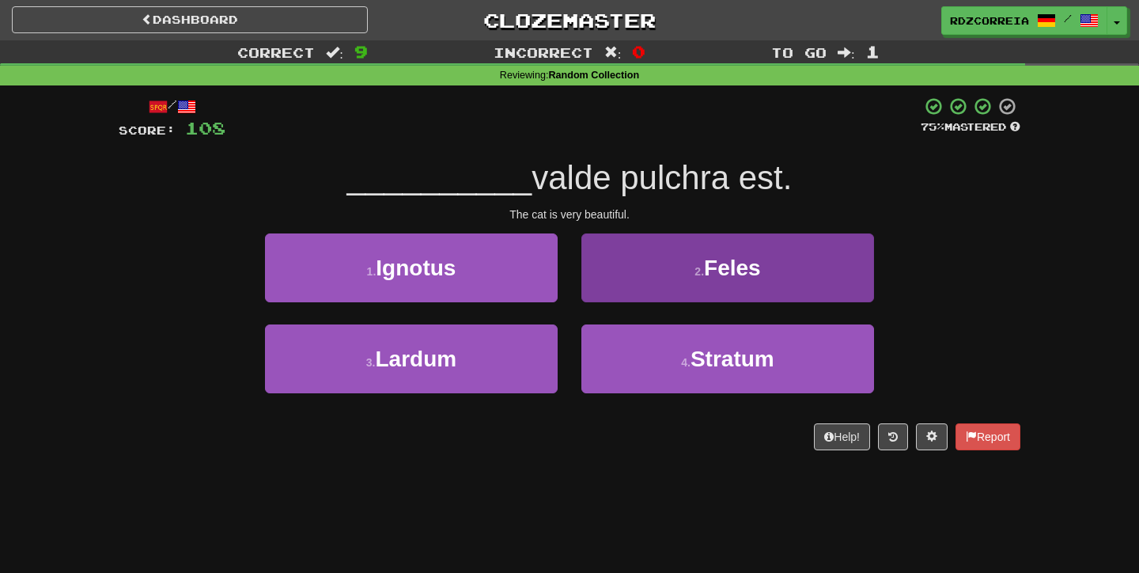
click at [659, 287] on button "2 . Feles" at bounding box center [728, 267] width 293 height 69
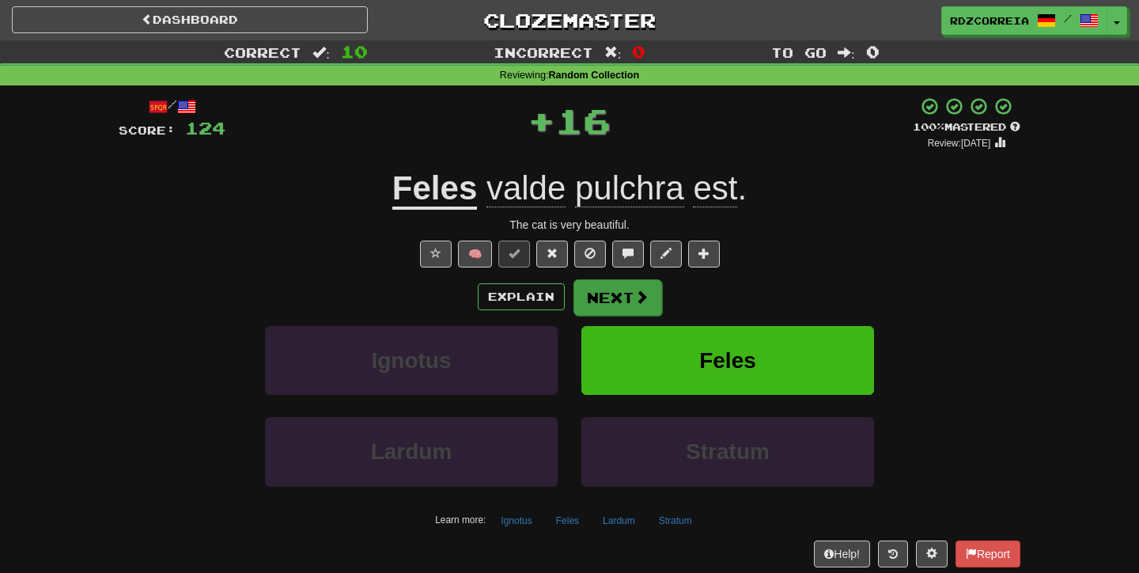
click at [621, 305] on button "Next" at bounding box center [618, 297] width 89 height 36
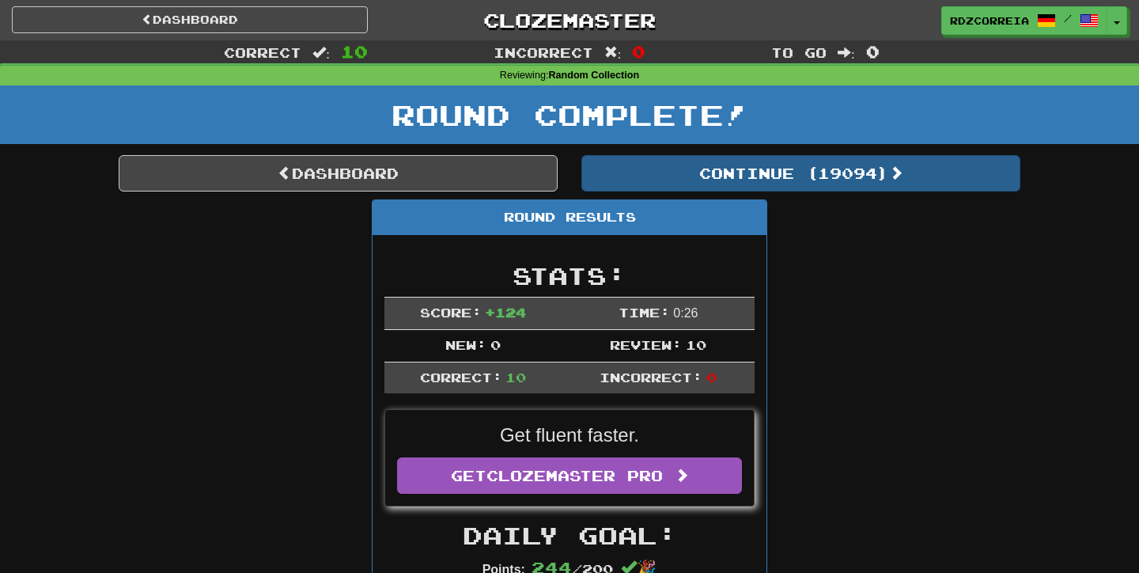
click at [736, 160] on button "Continue ( 19094 )" at bounding box center [801, 173] width 439 height 36
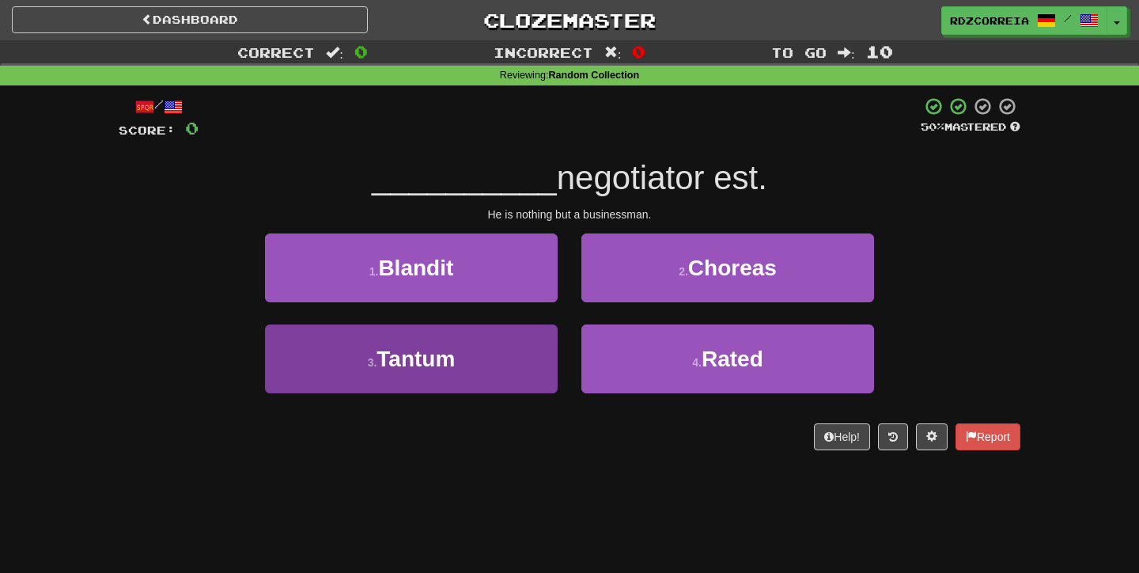
click at [483, 352] on button "3 . [GEOGRAPHIC_DATA]" at bounding box center [411, 358] width 293 height 69
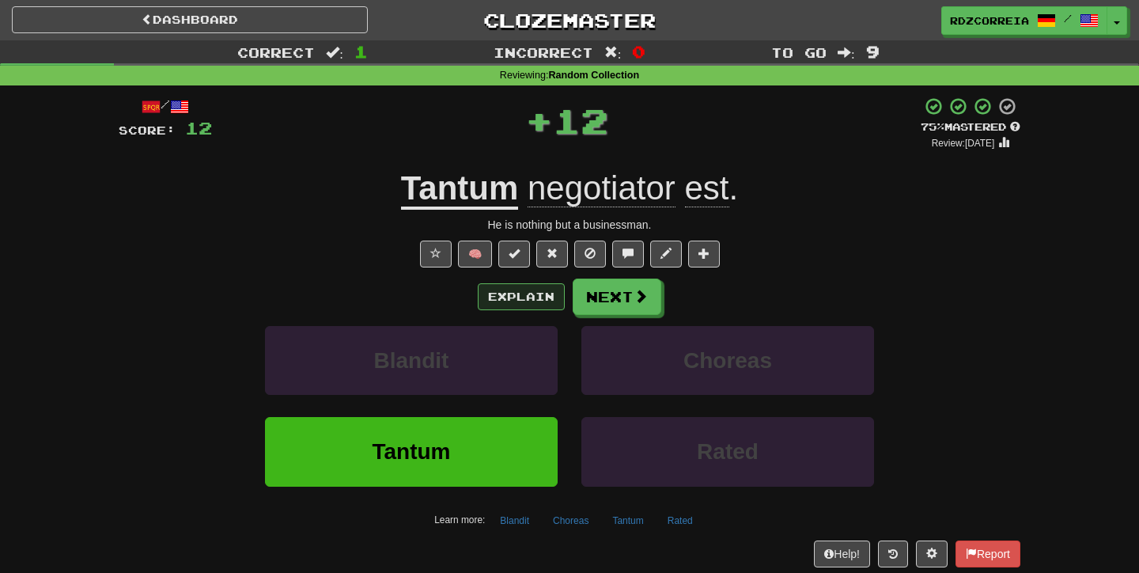
click at [521, 297] on button "Explain" at bounding box center [521, 296] width 87 height 27
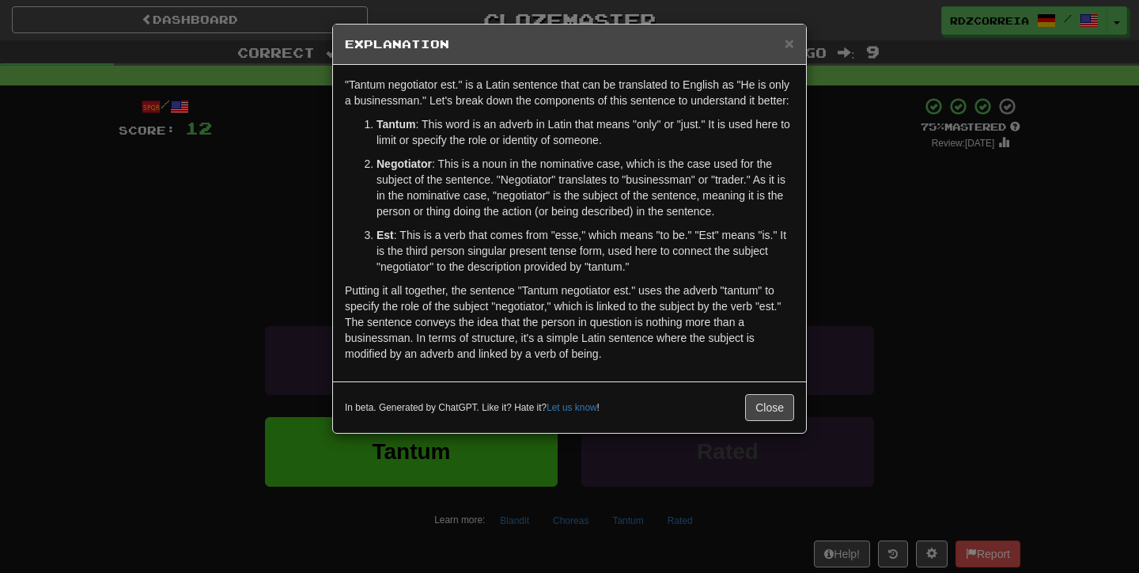
click at [766, 433] on div "In beta. Generated by ChatGPT. Like it? Hate it? Let us know ! Close" at bounding box center [569, 406] width 473 height 51
click at [766, 421] on button "Close" at bounding box center [769, 407] width 49 height 27
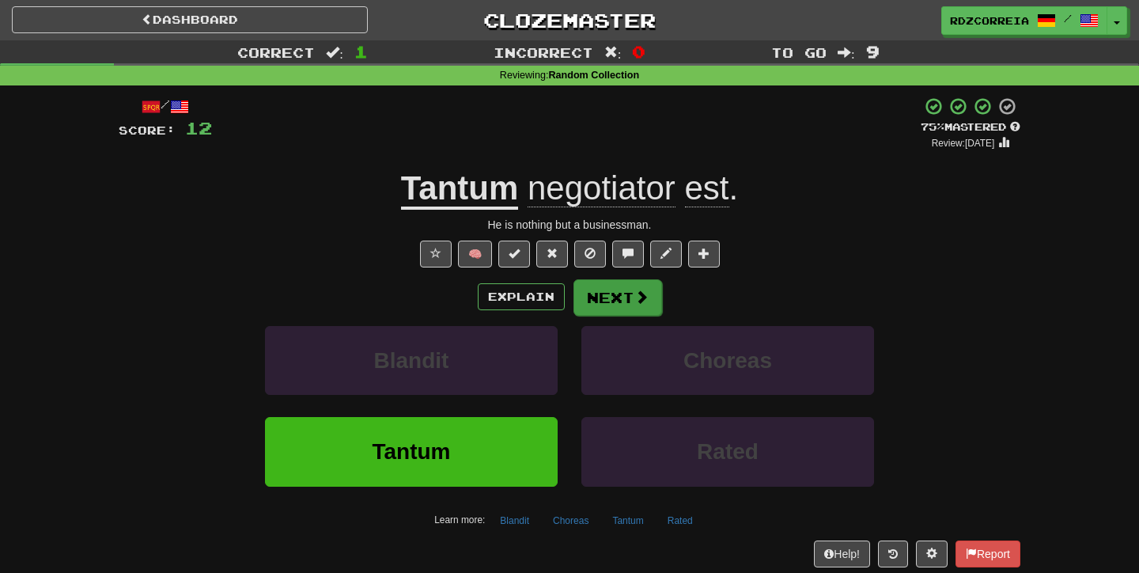
click at [635, 290] on span at bounding box center [642, 297] width 14 height 14
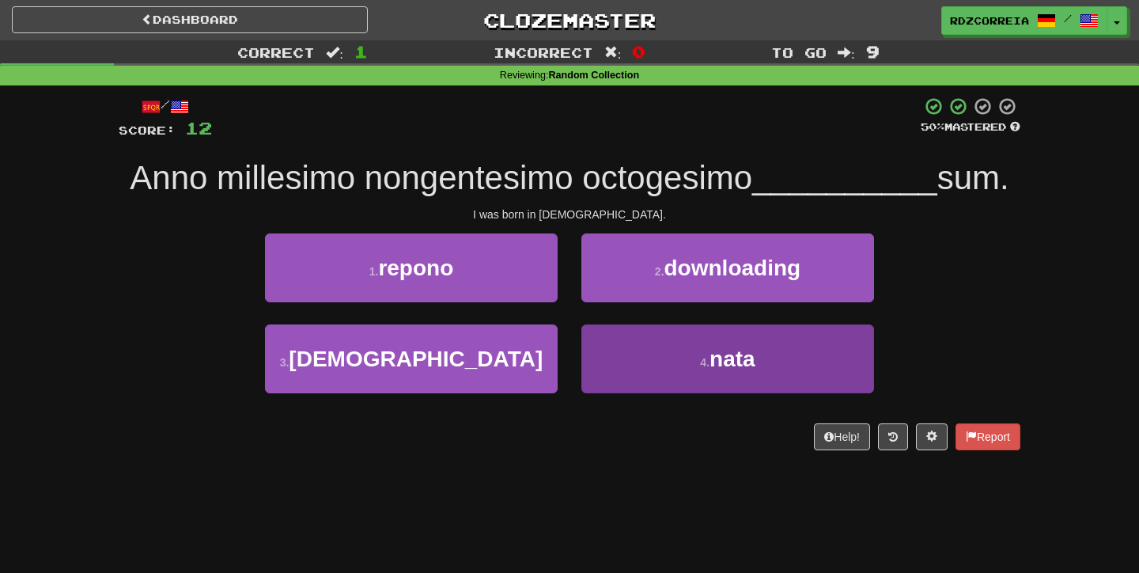
click at [701, 356] on small "4 ." at bounding box center [704, 362] width 9 height 13
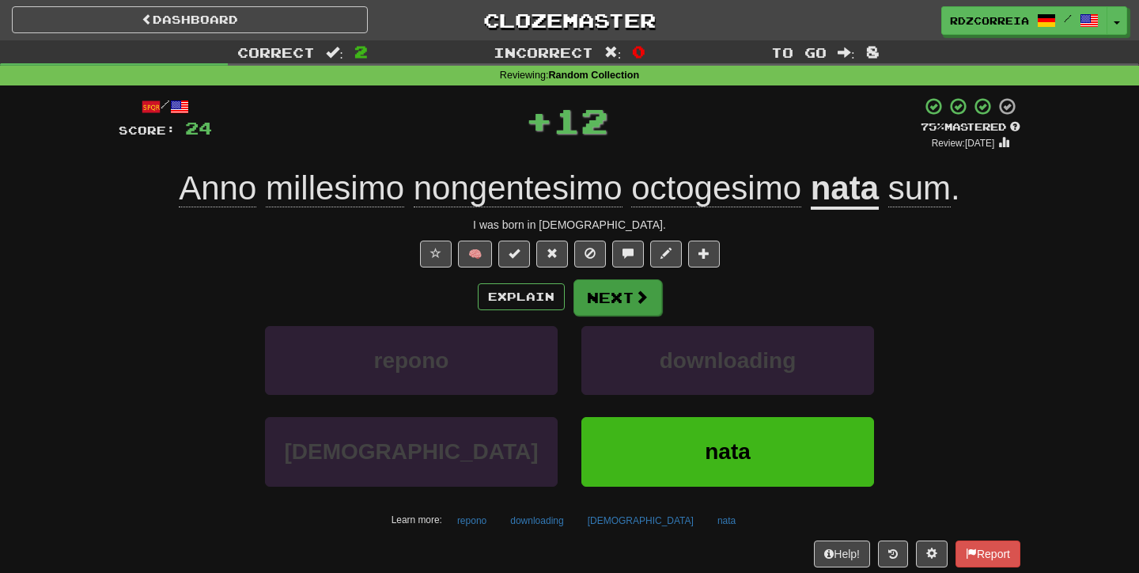
click at [599, 291] on button "Next" at bounding box center [618, 297] width 89 height 36
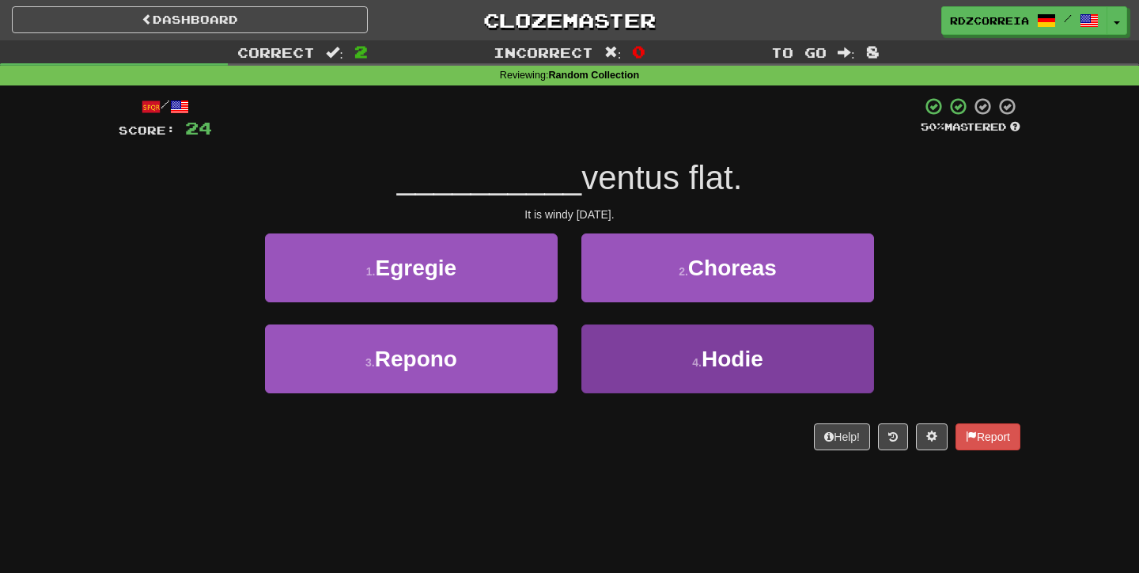
click at [703, 350] on span "Hodie" at bounding box center [733, 359] width 62 height 25
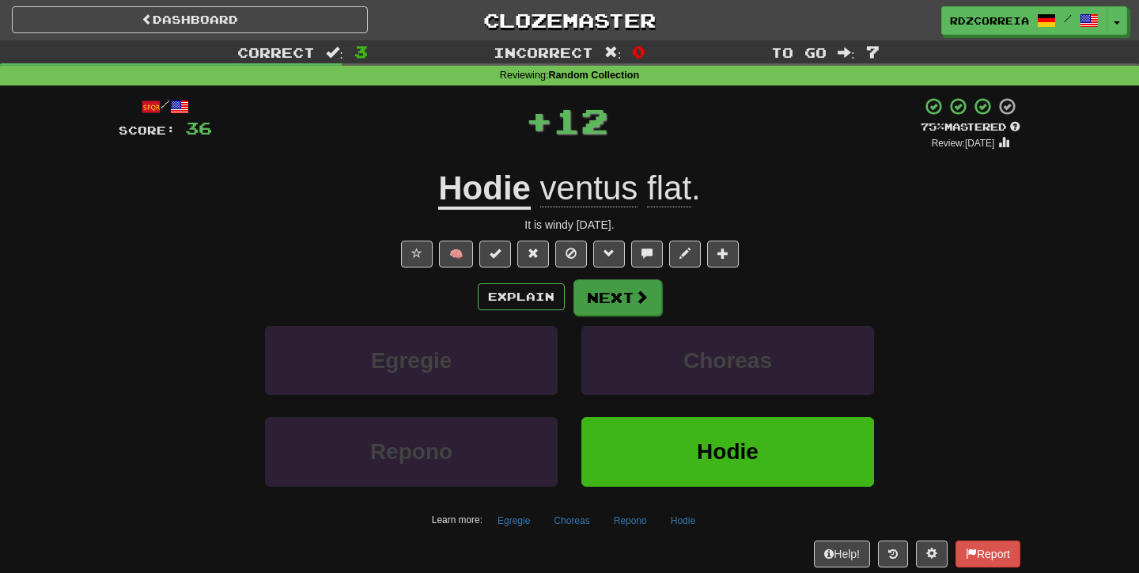
click at [627, 297] on button "Next" at bounding box center [618, 297] width 89 height 36
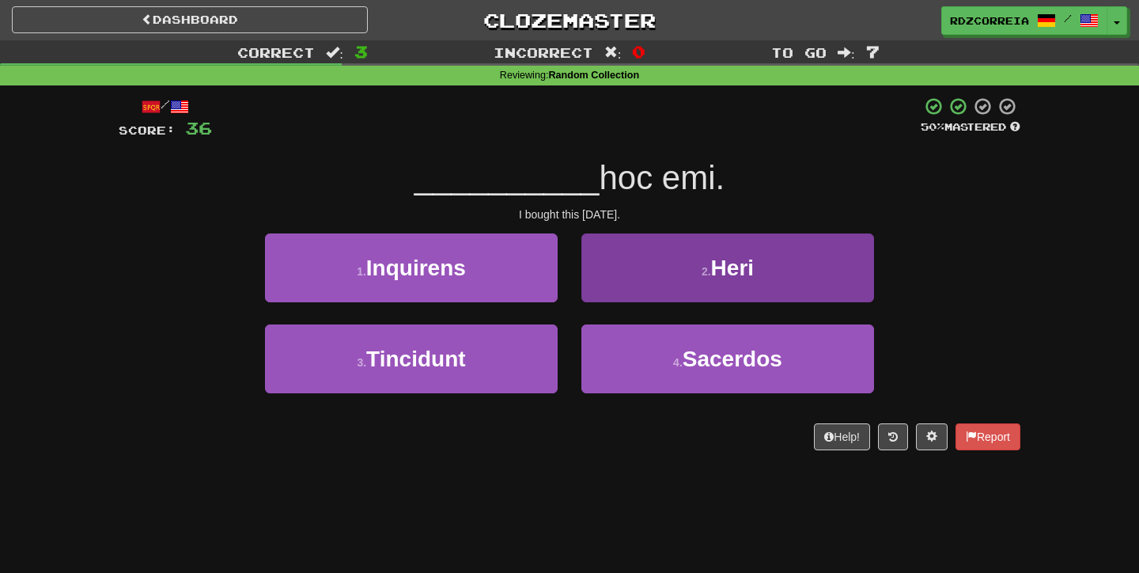
click at [684, 277] on button "2 . Heri" at bounding box center [728, 267] width 293 height 69
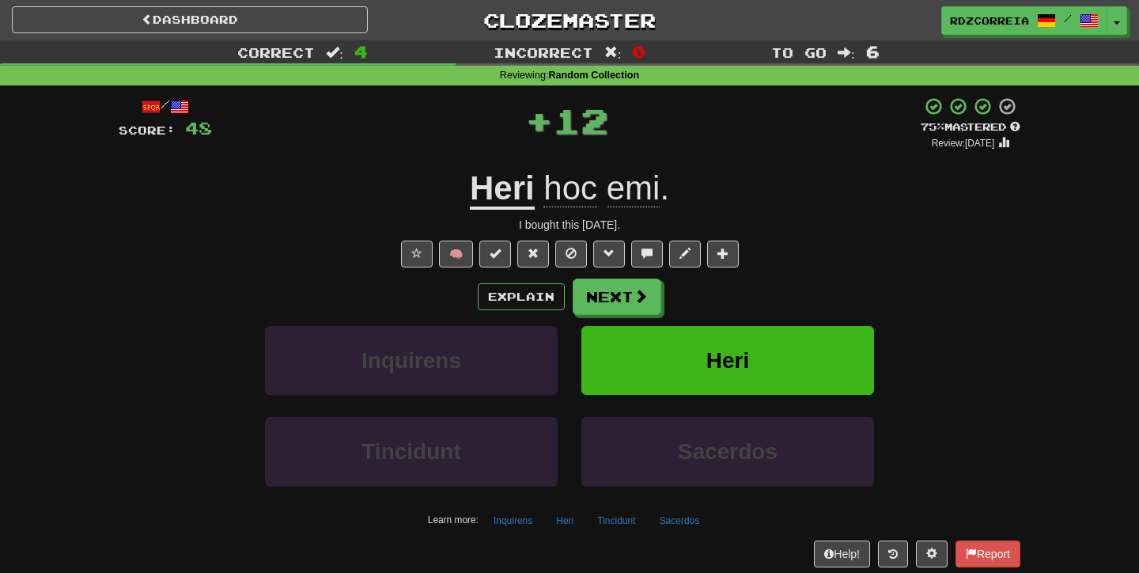
click at [638, 293] on span at bounding box center [641, 296] width 14 height 14
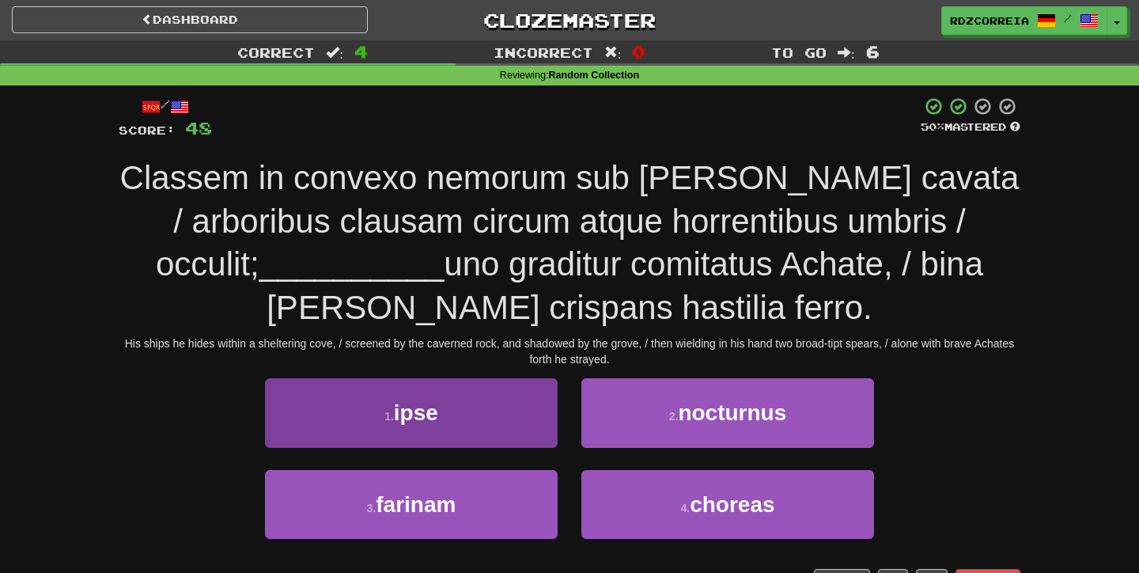
click at [396, 413] on span "ipse" at bounding box center [416, 412] width 44 height 25
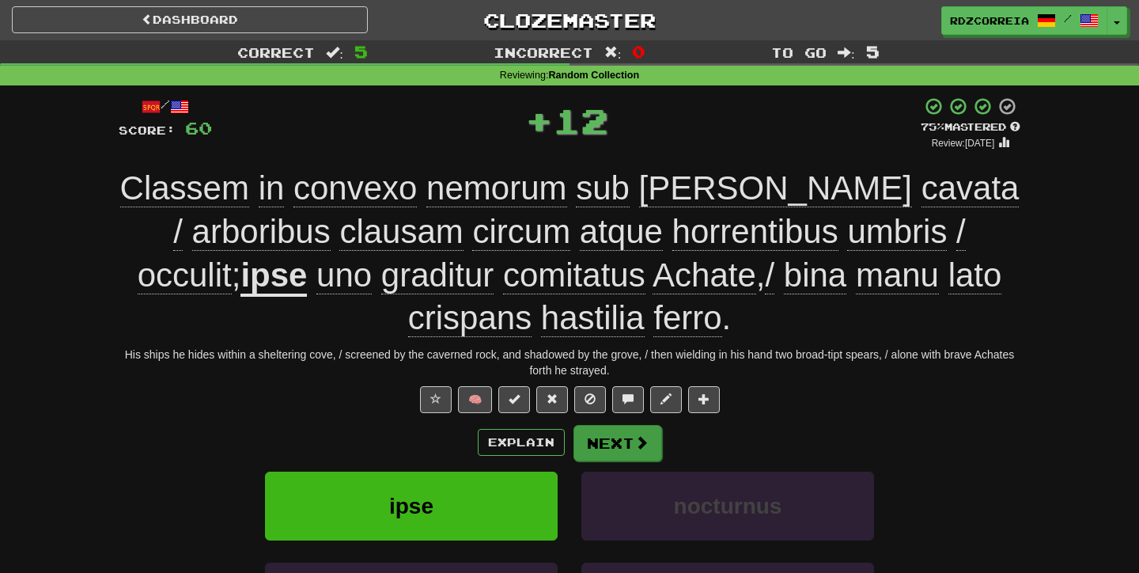
click at [590, 425] on button "Next" at bounding box center [618, 443] width 89 height 36
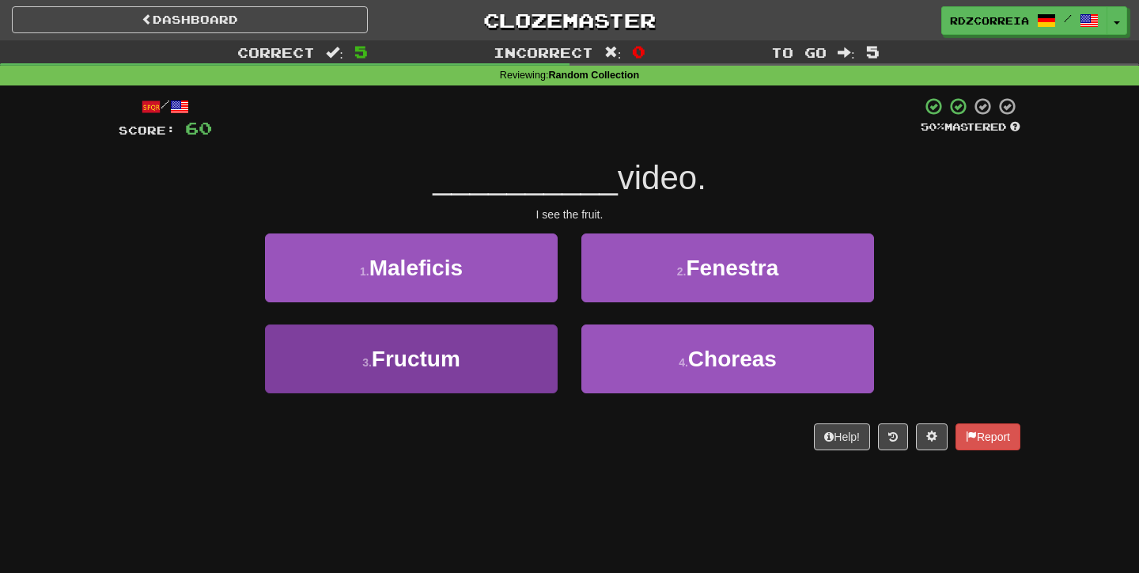
click at [504, 348] on button "3 . Fructum" at bounding box center [411, 358] width 293 height 69
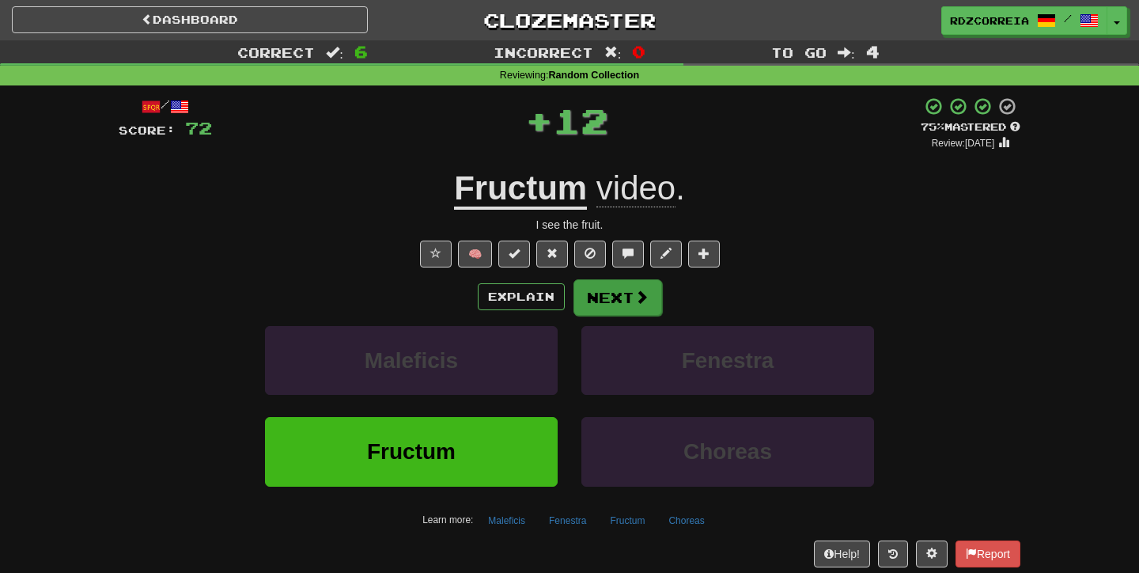
click at [593, 306] on button "Next" at bounding box center [618, 297] width 89 height 36
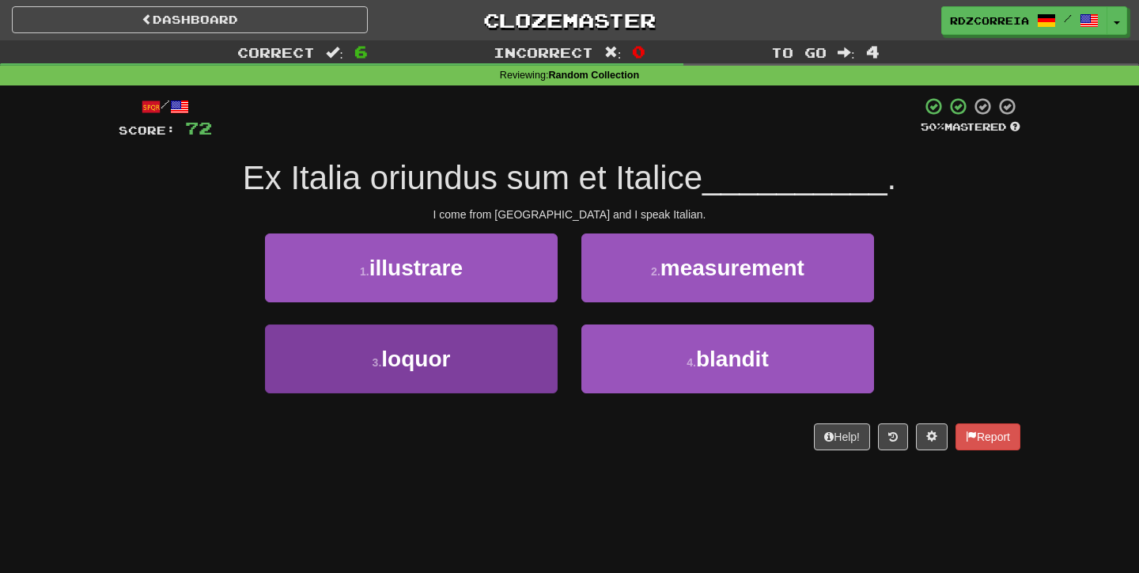
click at [511, 351] on button "3 . loquor" at bounding box center [411, 358] width 293 height 69
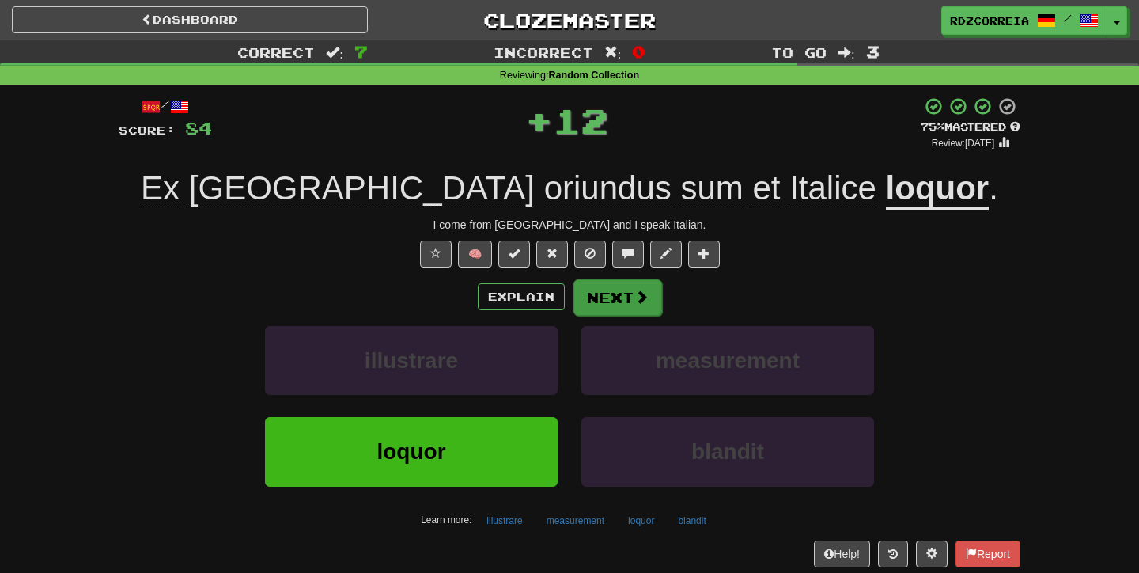
click at [616, 294] on button "Next" at bounding box center [618, 297] width 89 height 36
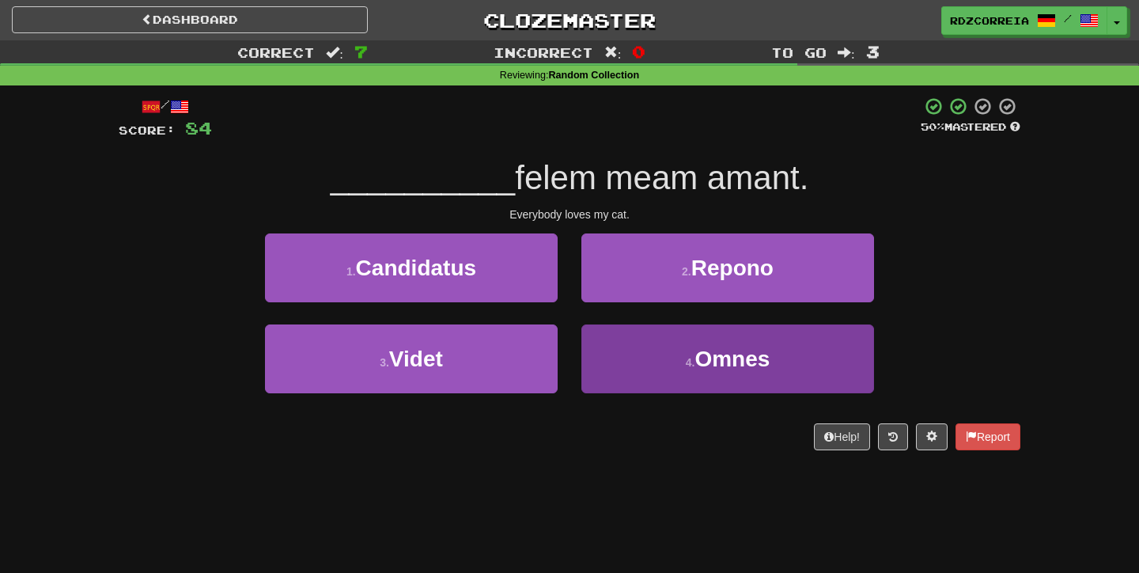
click at [689, 356] on small "4 ." at bounding box center [690, 362] width 9 height 13
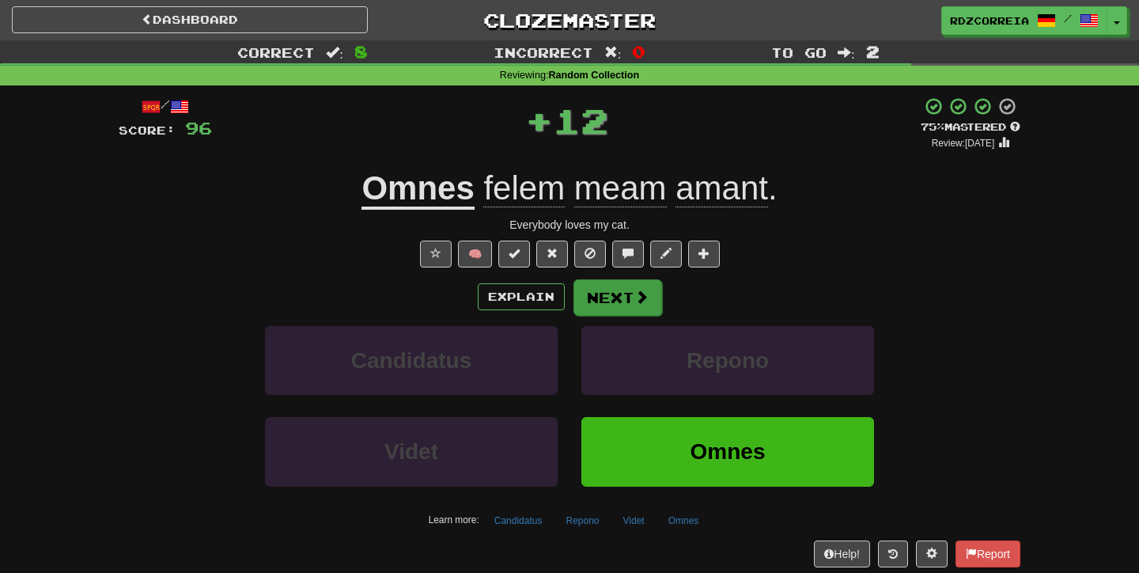
click at [615, 294] on button "Next" at bounding box center [618, 297] width 89 height 36
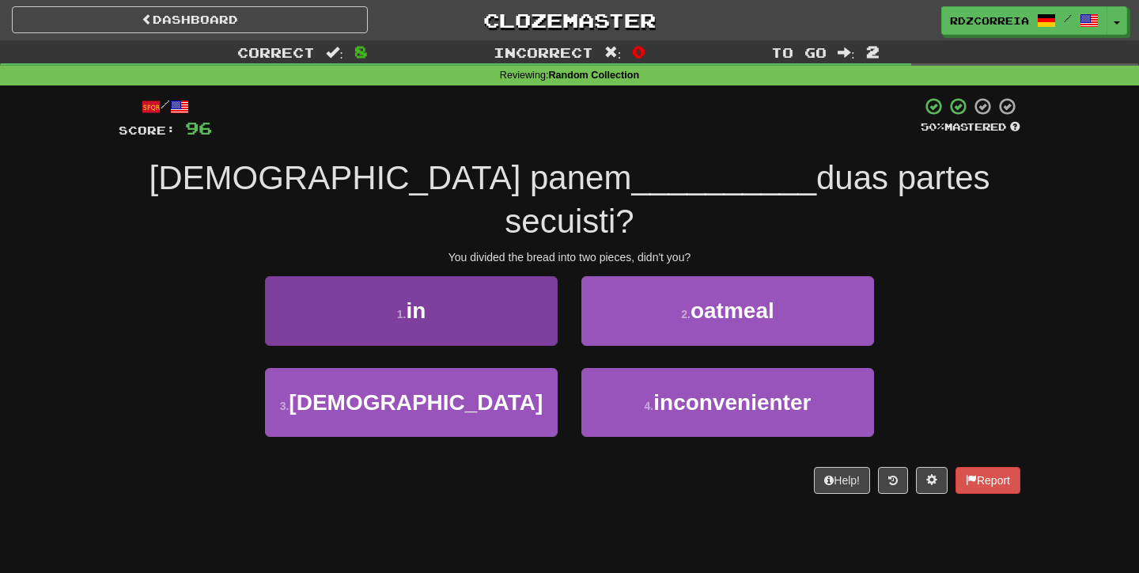
click at [483, 280] on button "1 . in" at bounding box center [411, 310] width 293 height 69
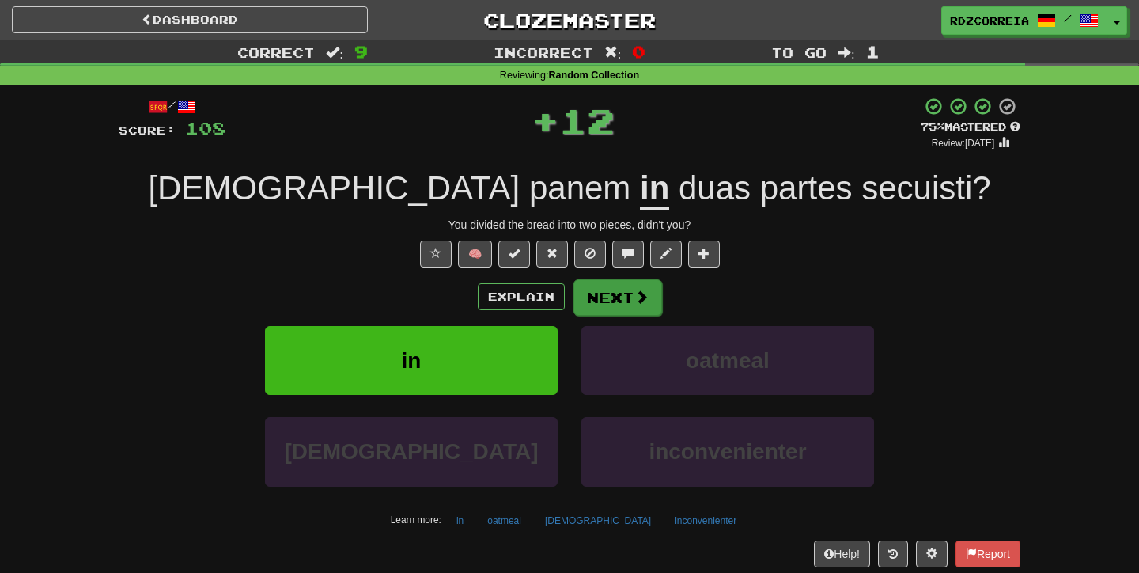
click at [624, 286] on button "Next" at bounding box center [618, 297] width 89 height 36
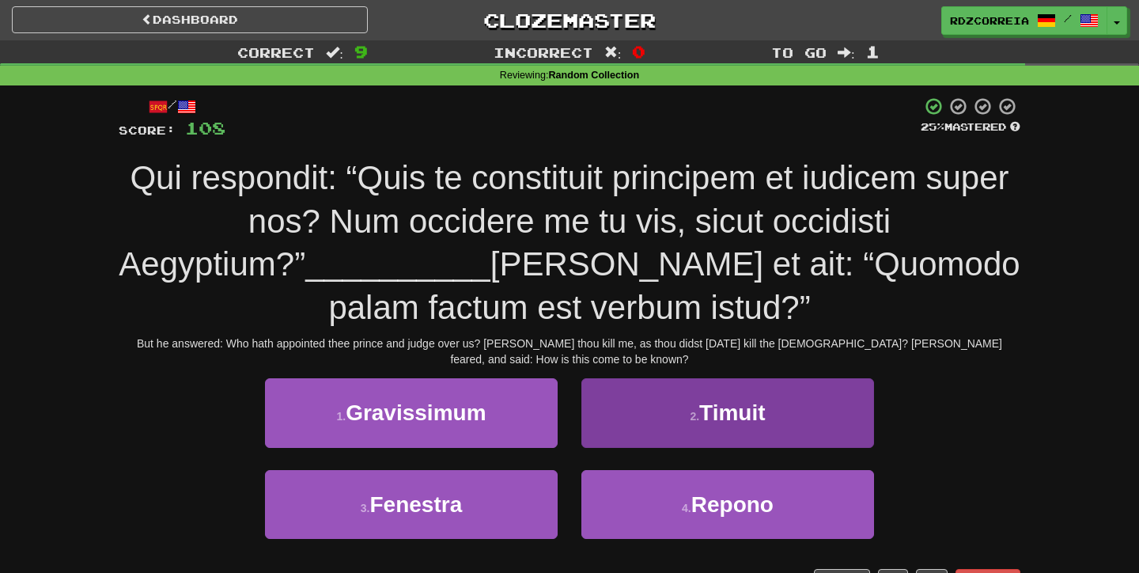
click at [647, 424] on button "2 . Timuit" at bounding box center [728, 412] width 293 height 69
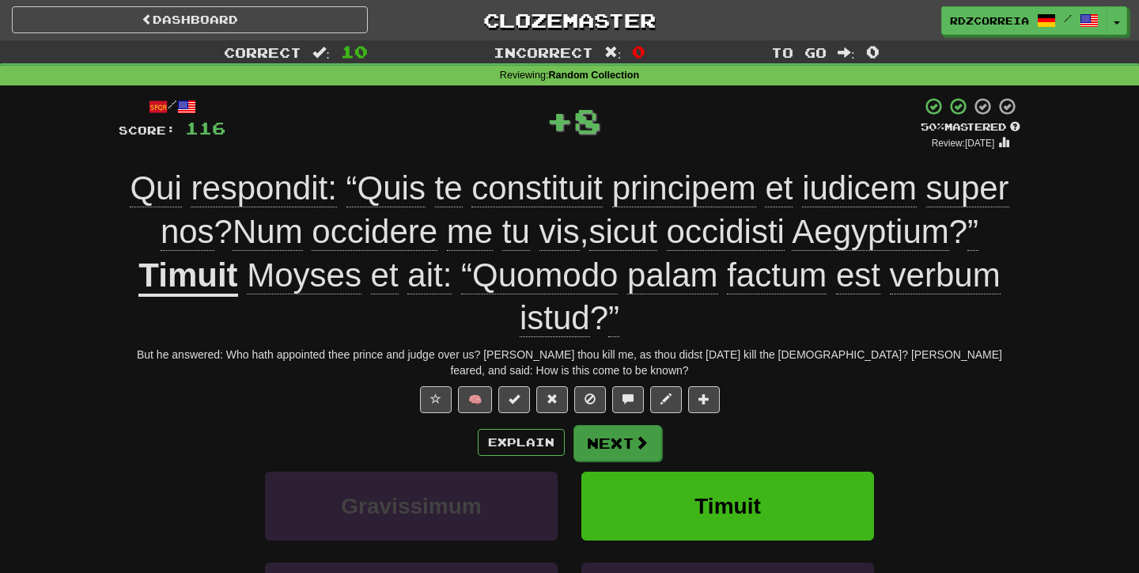
click at [601, 438] on button "Next" at bounding box center [618, 443] width 89 height 36
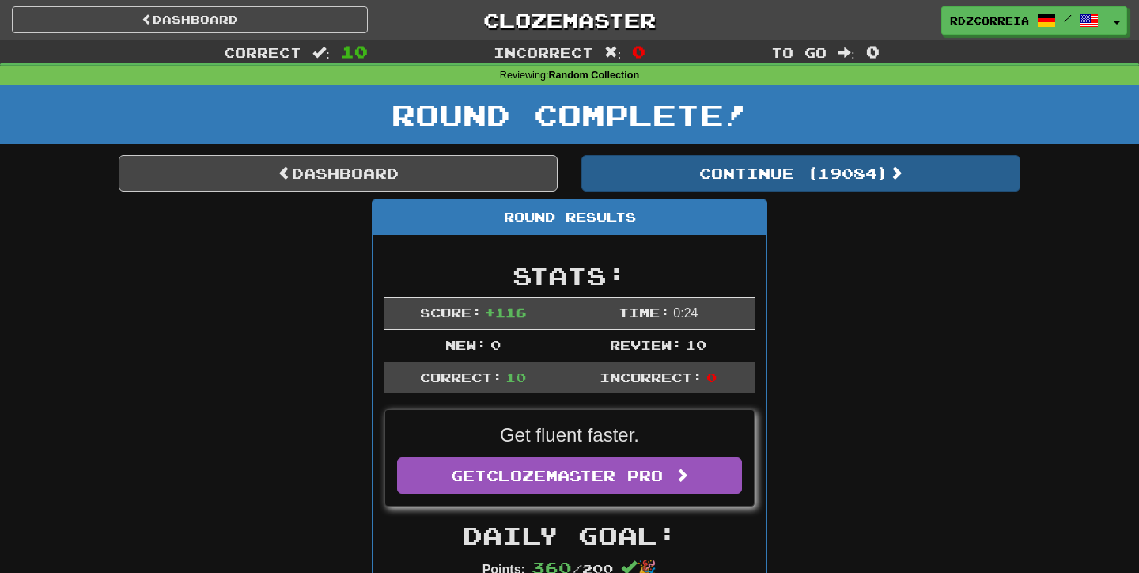
click at [714, 165] on button "Continue ( 19084 )" at bounding box center [801, 173] width 439 height 36
